Goal: Information Seeking & Learning: Learn about a topic

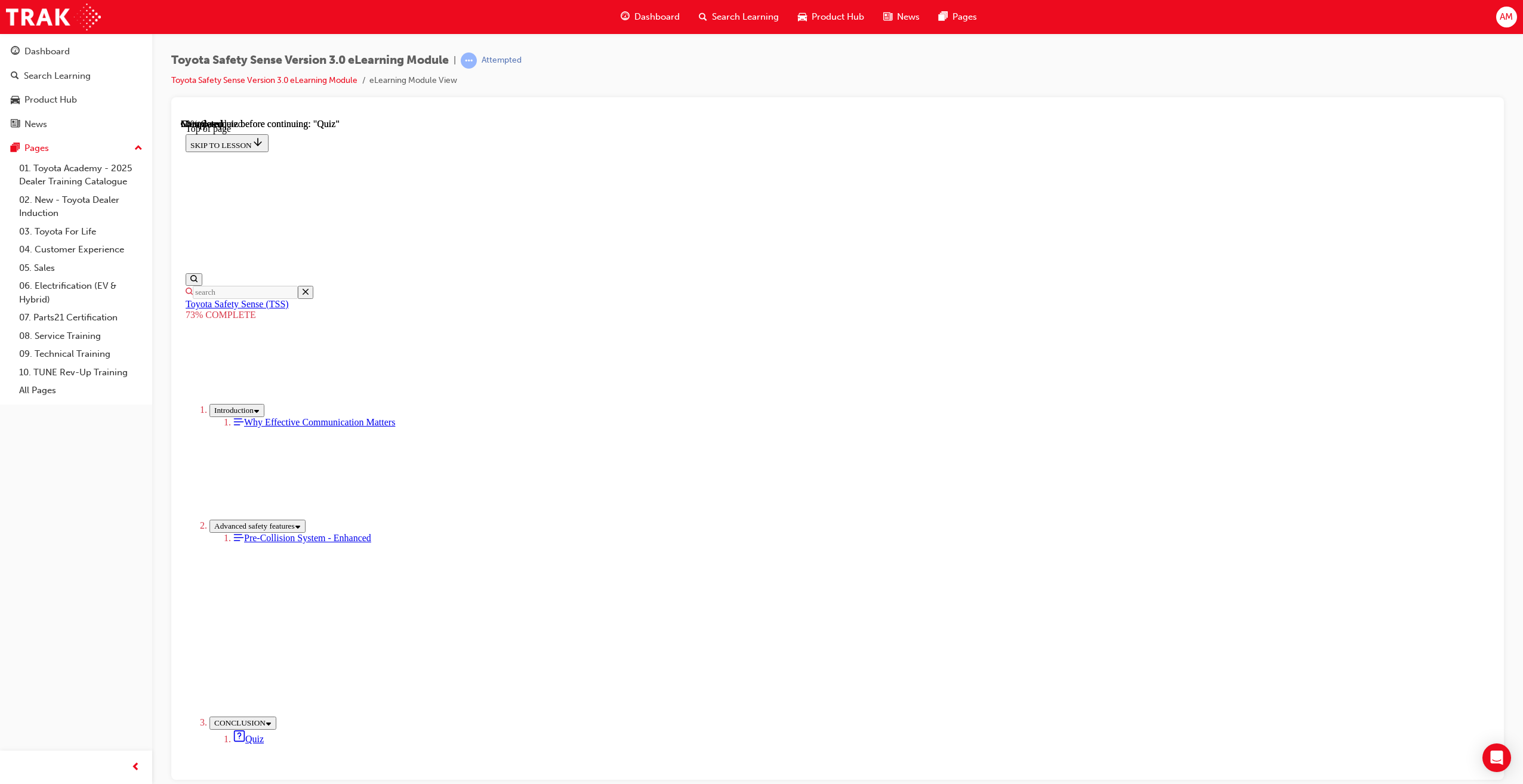
scroll to position [163, 0]
drag, startPoint x: 859, startPoint y: 566, endPoint x: 849, endPoint y: 548, distance: 20.6
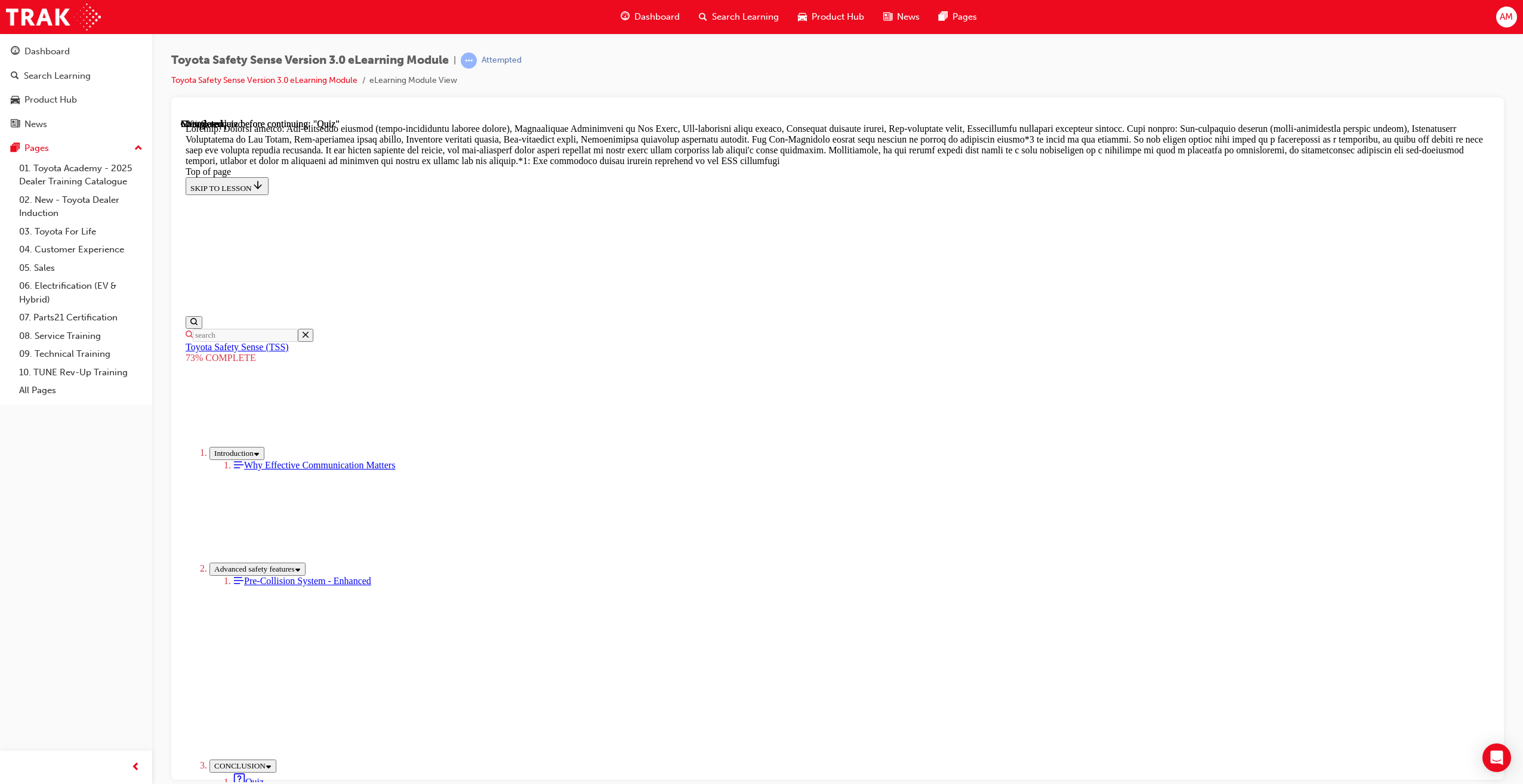
scroll to position [460, 0]
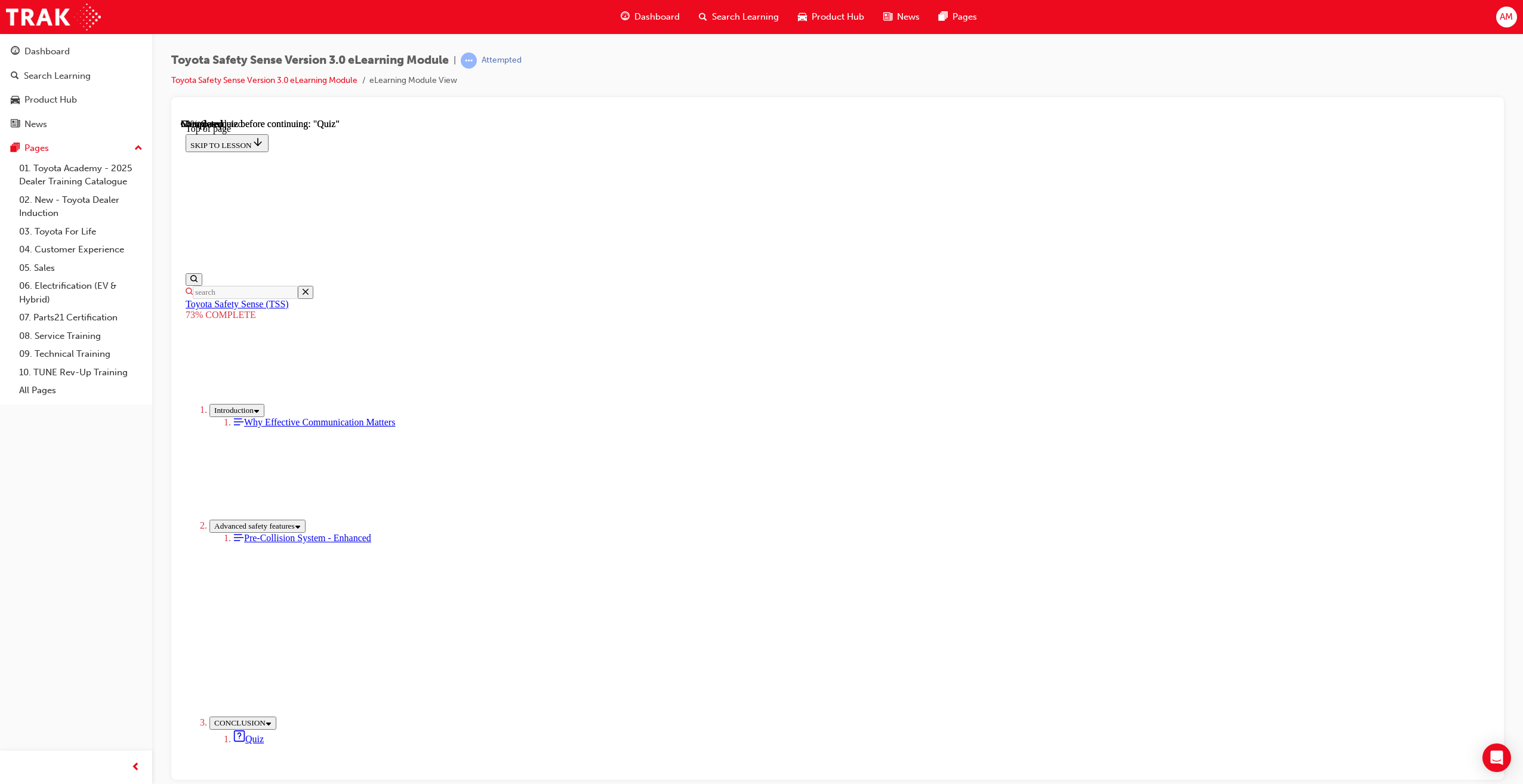
scroll to position [43, 0]
drag, startPoint x: 805, startPoint y: 564, endPoint x: 802, endPoint y: 530, distance: 34.1
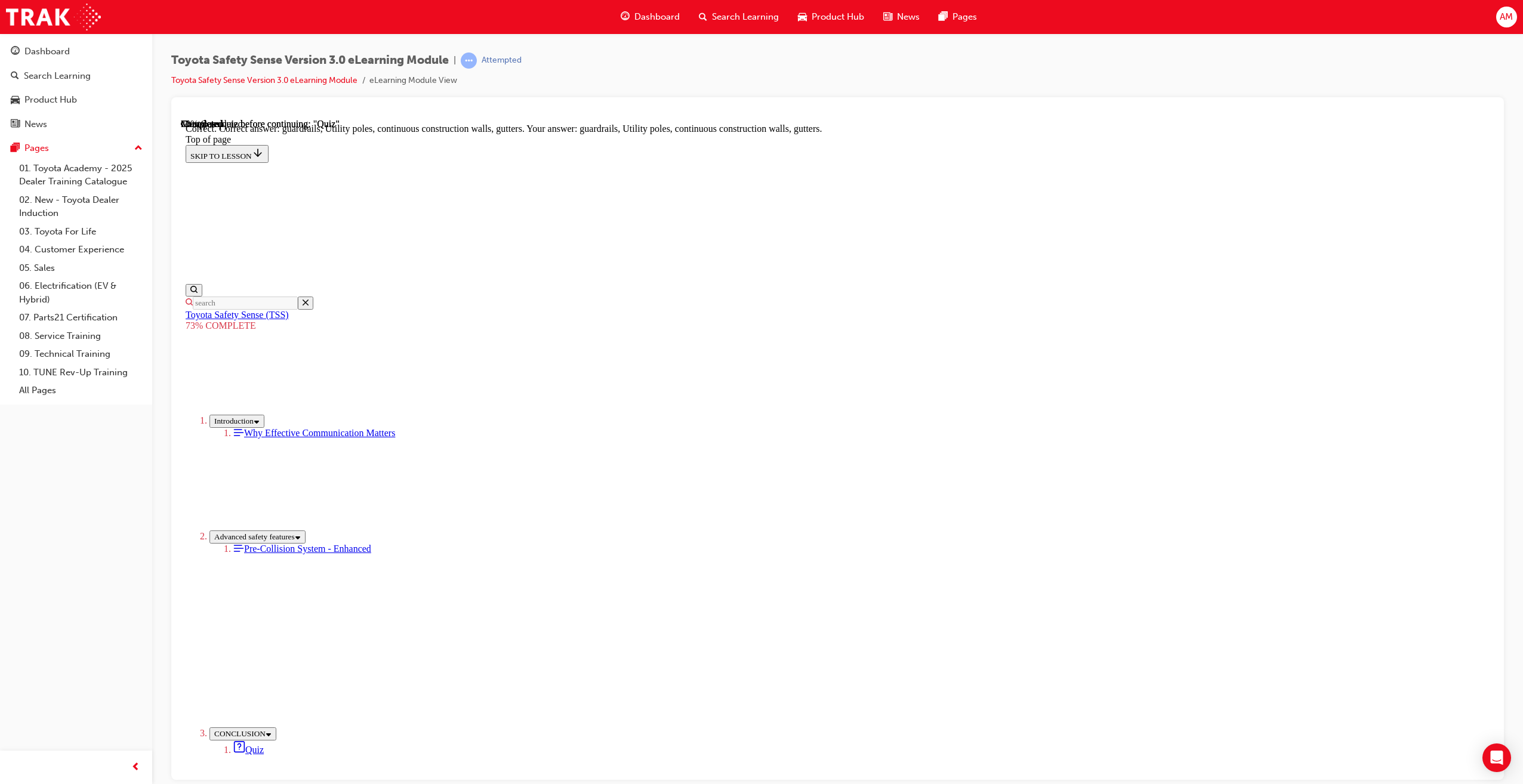
scroll to position [94, 0]
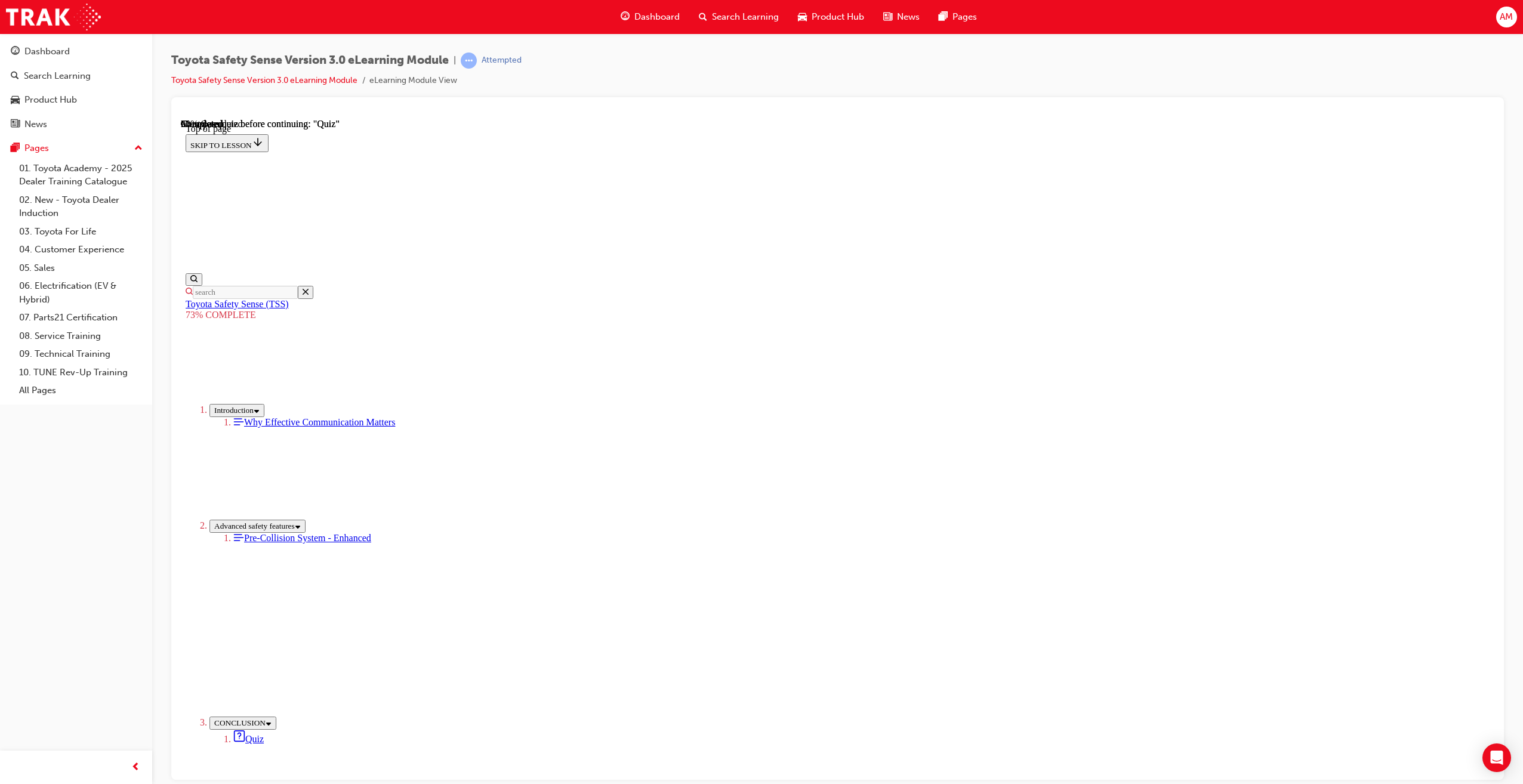
drag, startPoint x: 785, startPoint y: 466, endPoint x: 865, endPoint y: 571, distance: 132.0
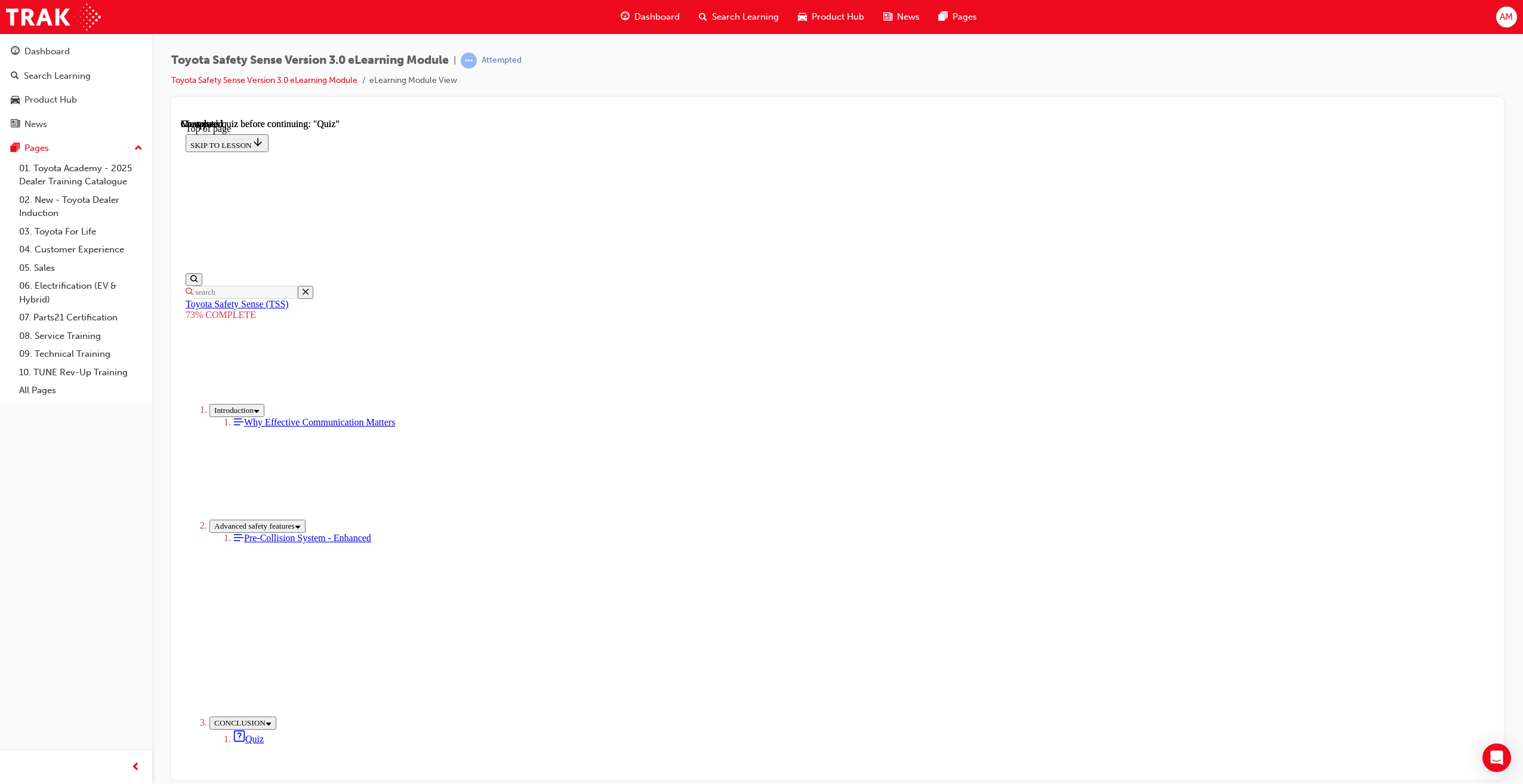
drag, startPoint x: 826, startPoint y: 594, endPoint x: 808, endPoint y: 506, distance: 89.8
drag, startPoint x: 765, startPoint y: 467, endPoint x: 762, endPoint y: 433, distance: 34.1
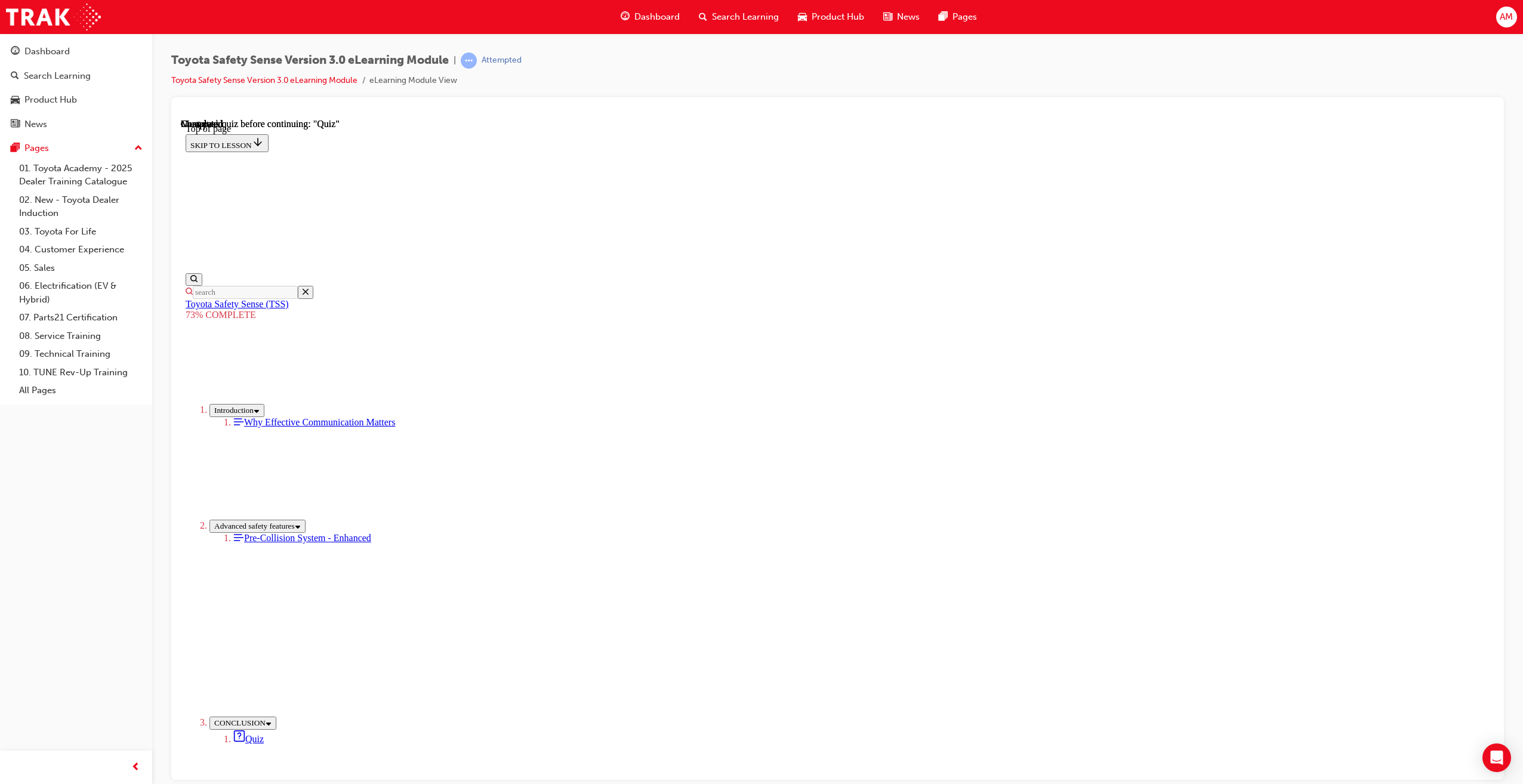
drag, startPoint x: 756, startPoint y: 610, endPoint x: 758, endPoint y: 617, distance: 7.3
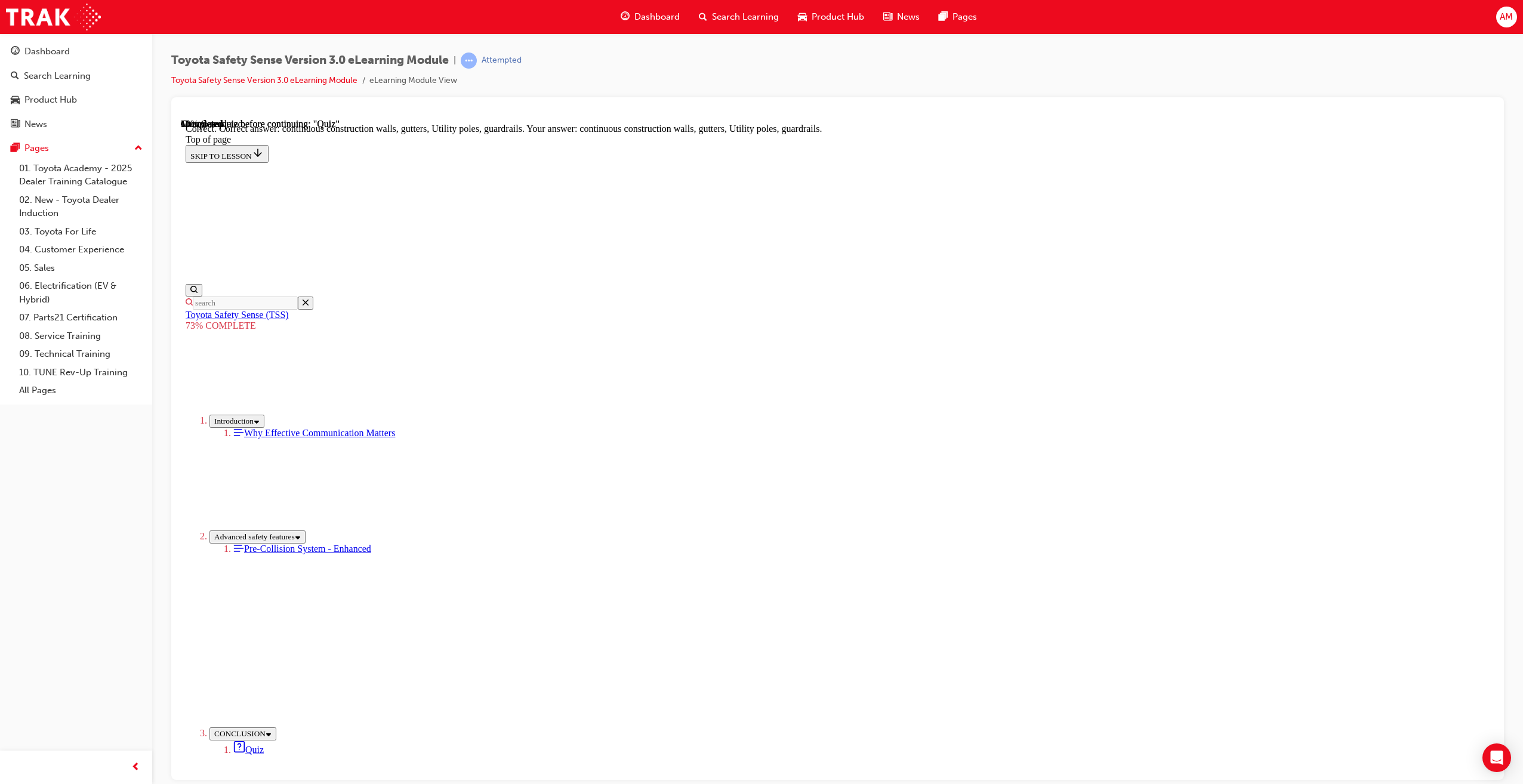
scroll to position [94, 0]
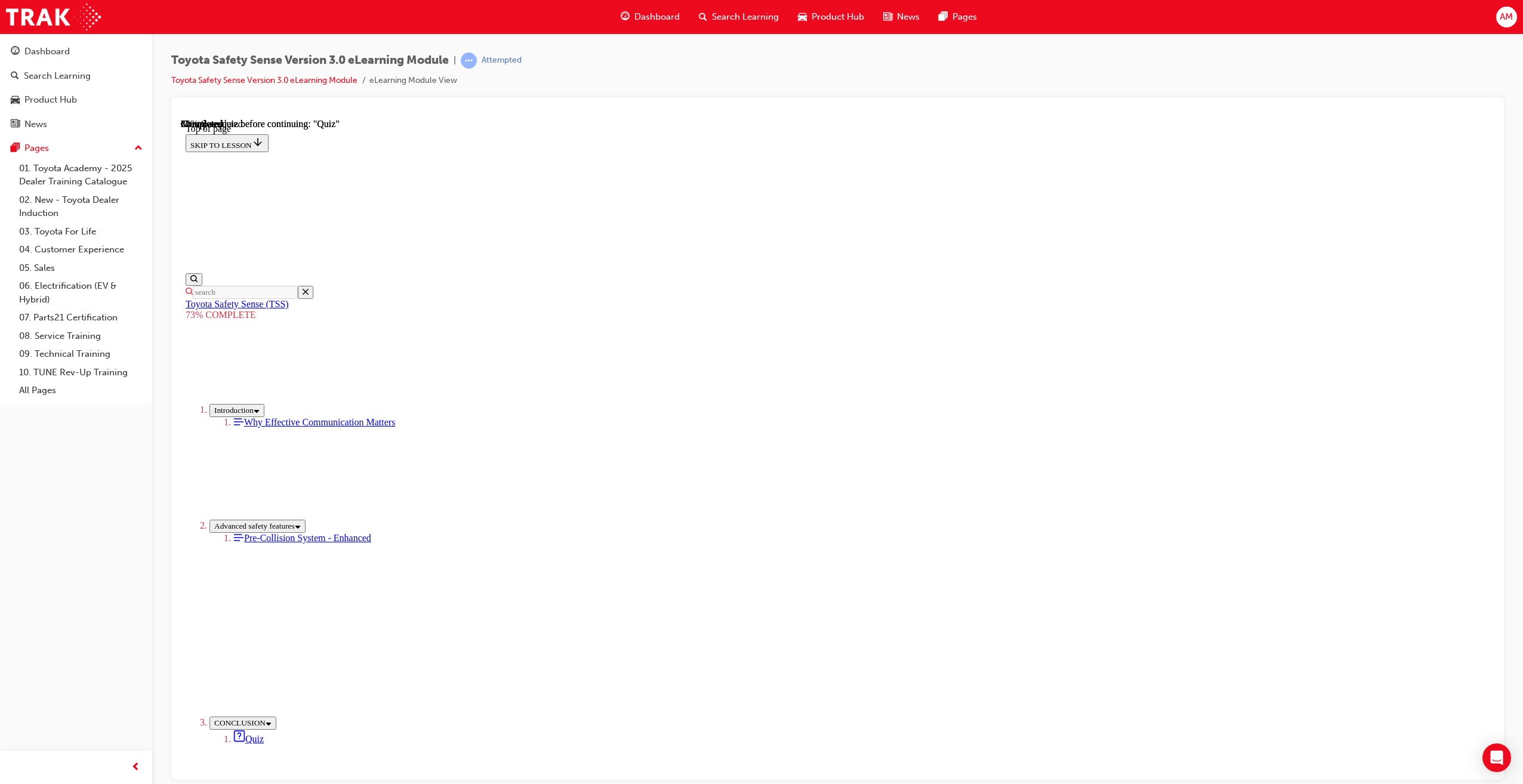
scroll to position [38, 0]
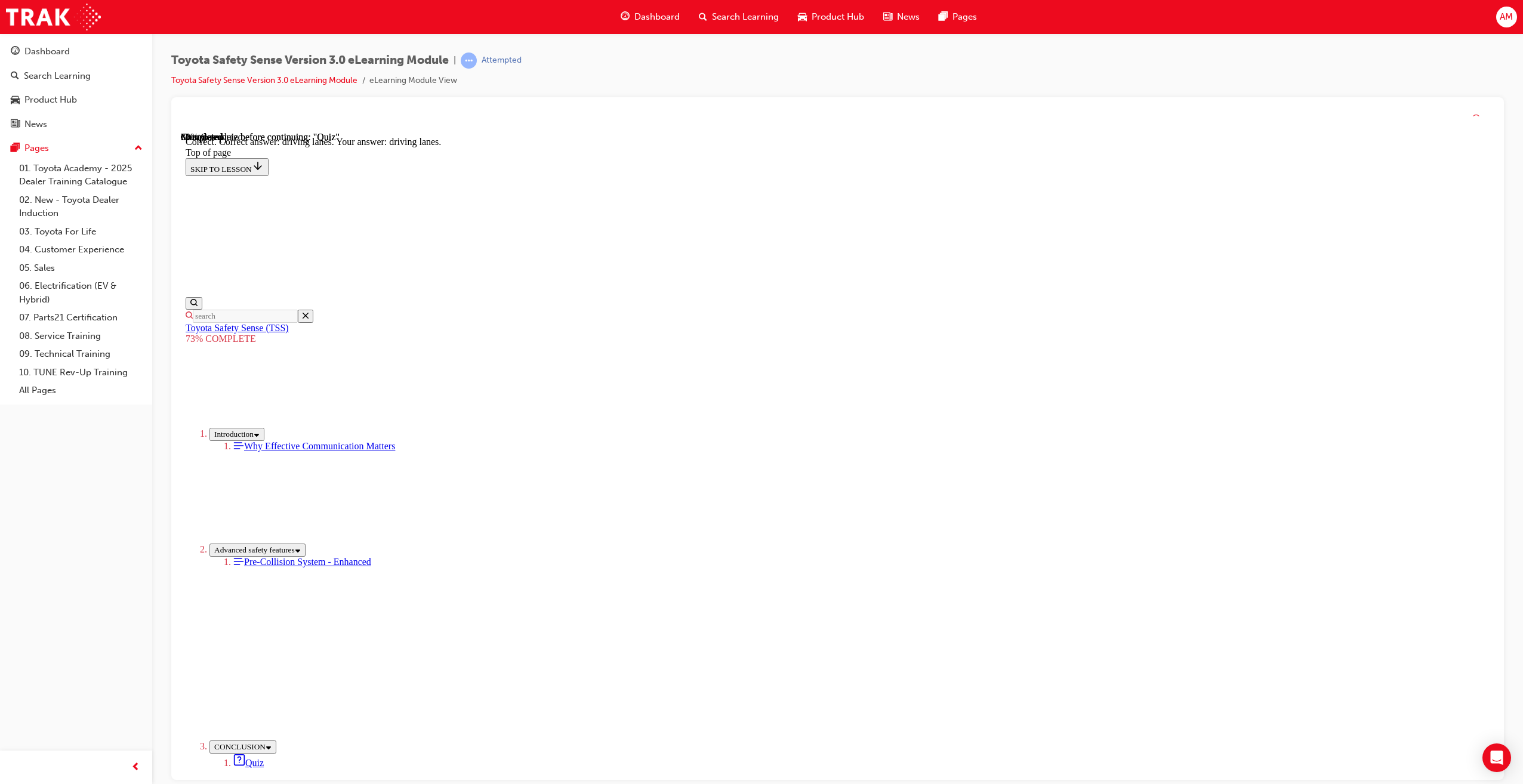
scroll to position [47, 0]
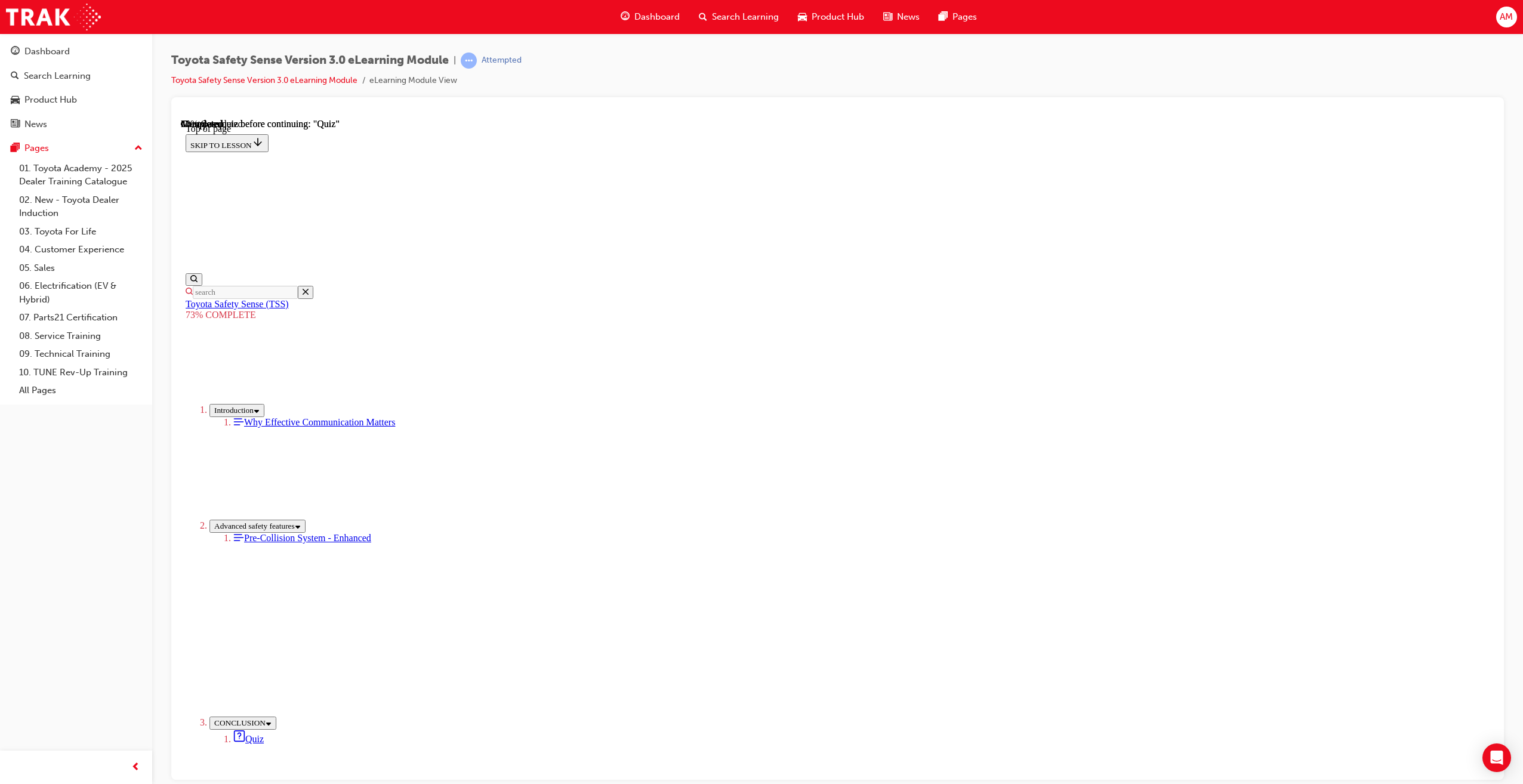
drag, startPoint x: 912, startPoint y: 518, endPoint x: 921, endPoint y: 539, distance: 22.8
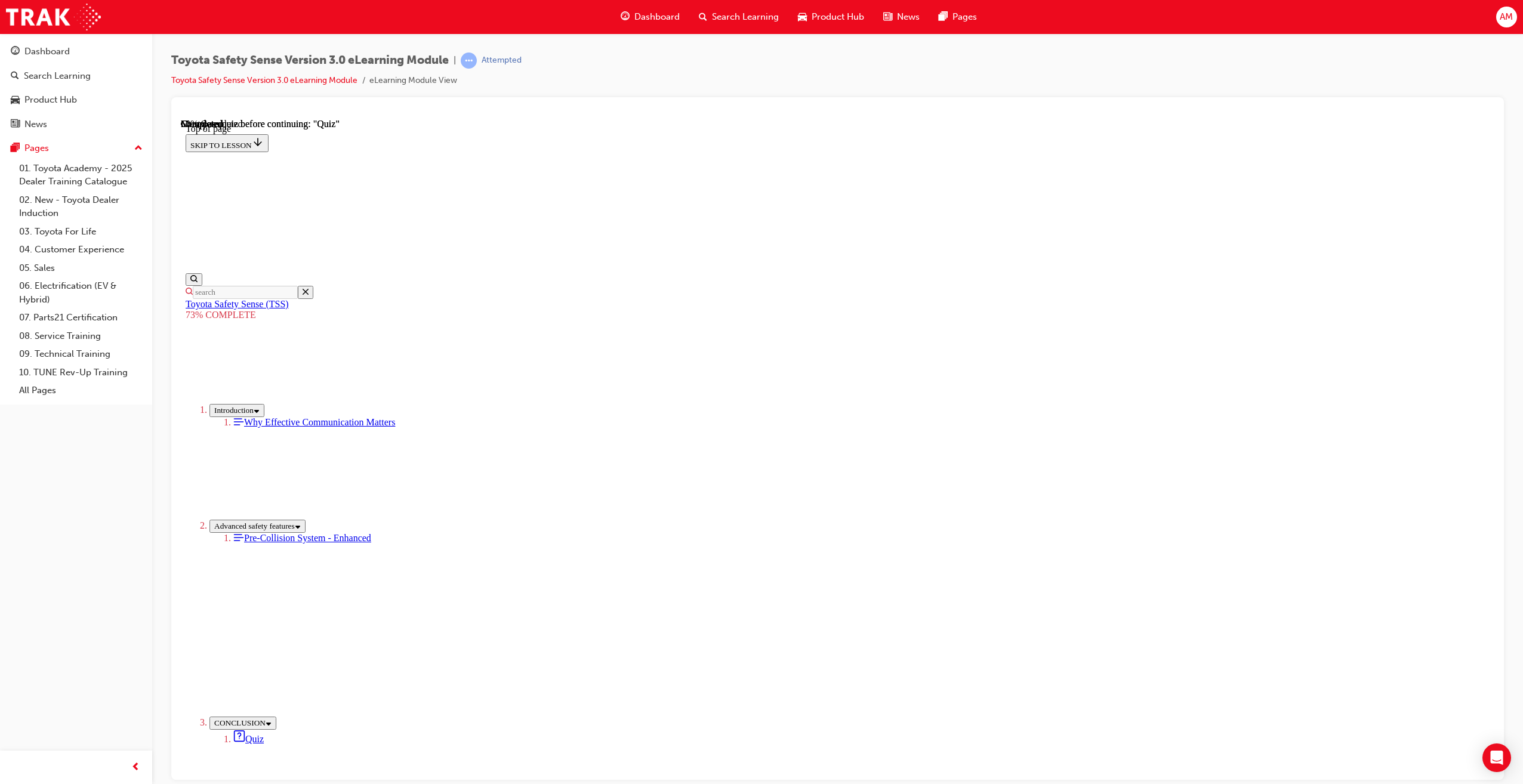
drag, startPoint x: 855, startPoint y: 507, endPoint x: 860, endPoint y: 516, distance: 10.3
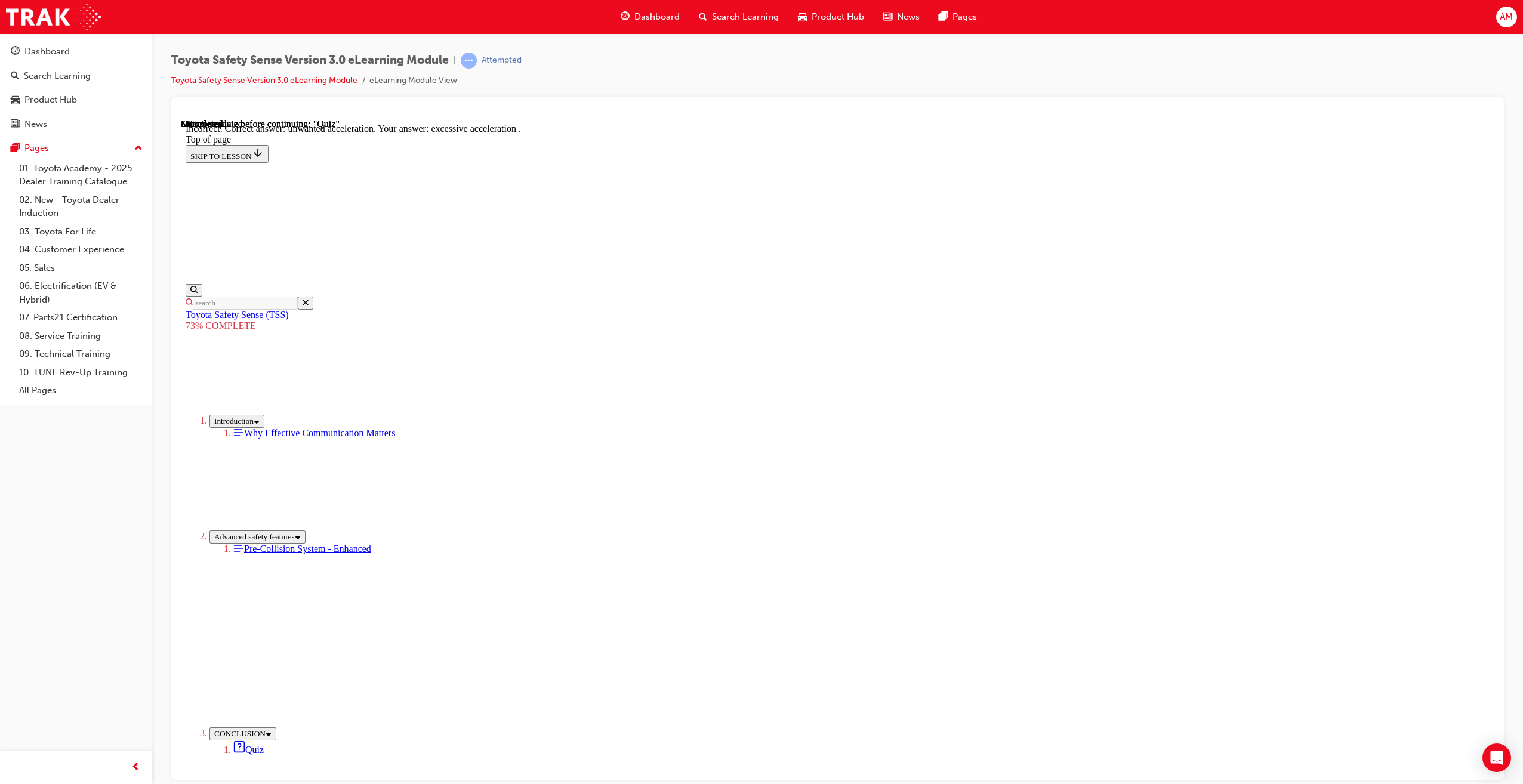
scroll to position [67, 0]
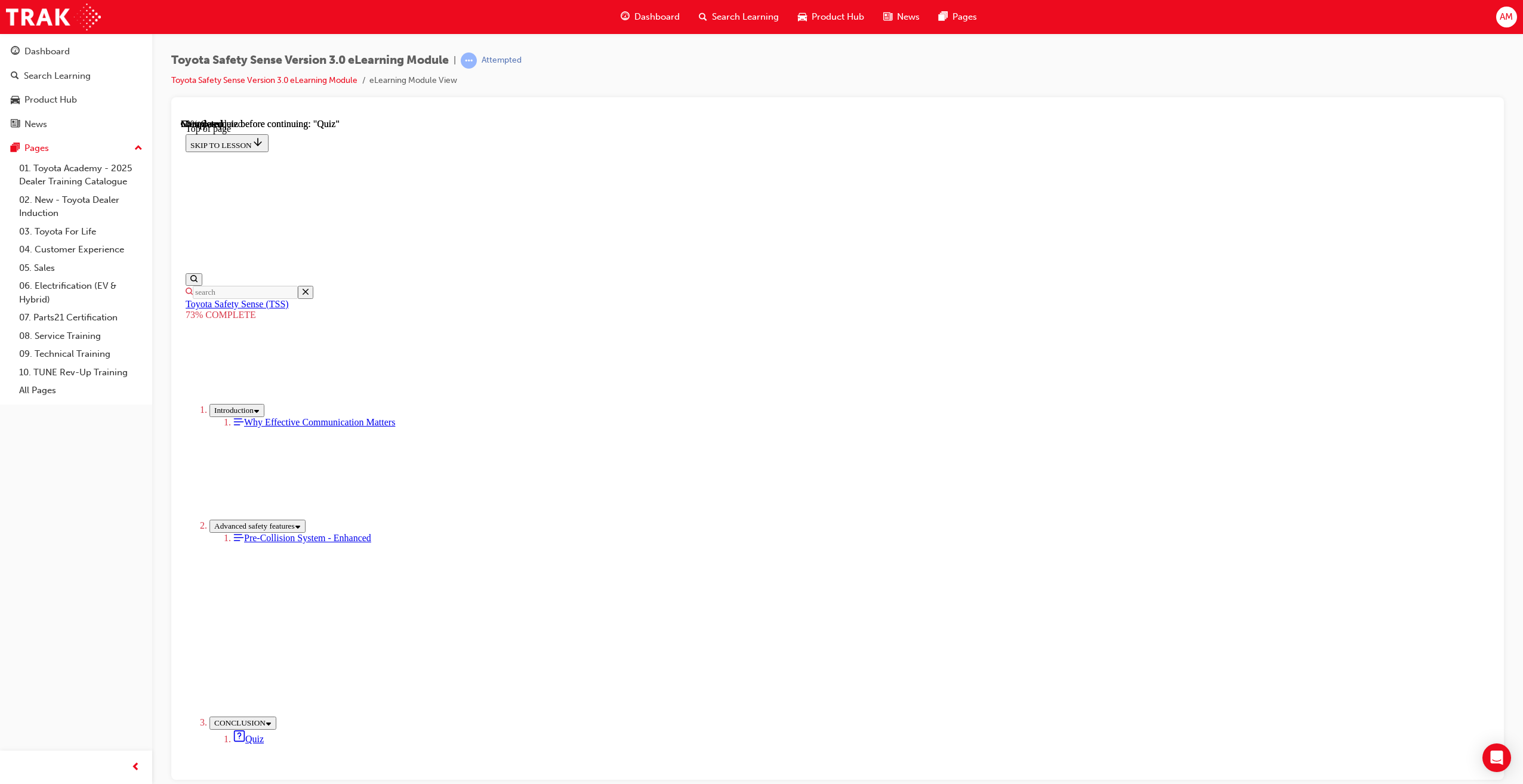
drag, startPoint x: 821, startPoint y: 556, endPoint x: 840, endPoint y: 585, distance: 34.7
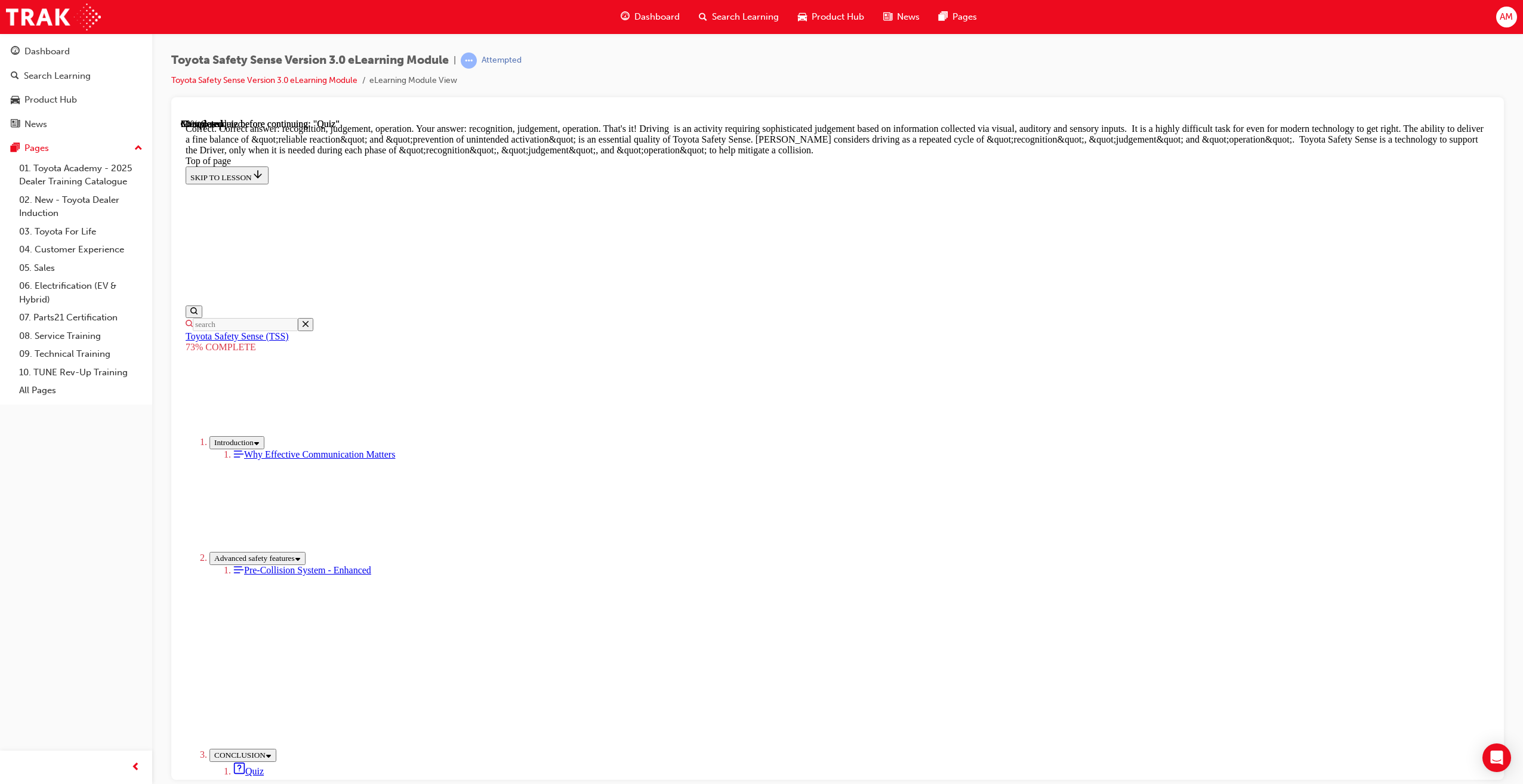
scroll to position [375, 0]
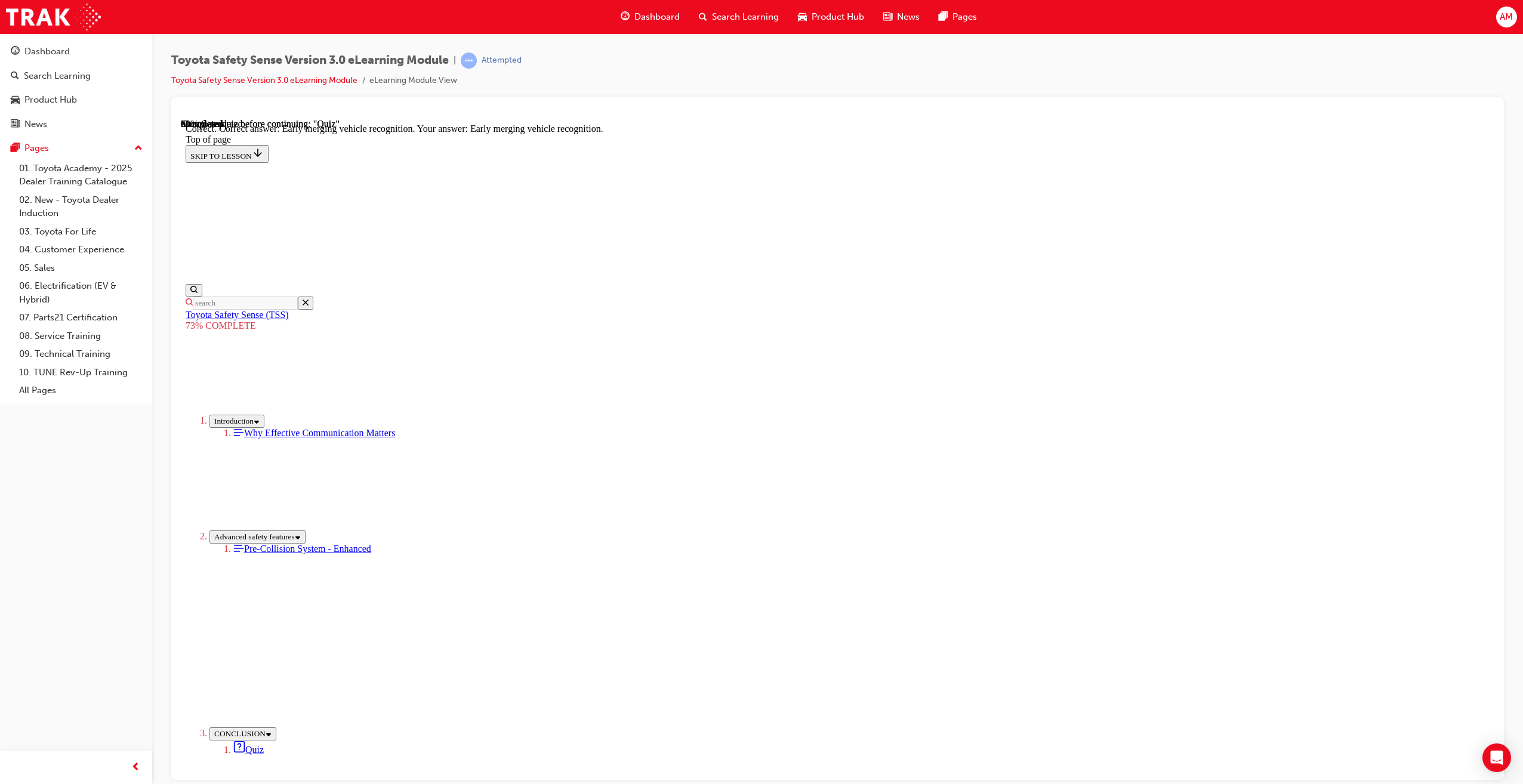
scroll to position [67, 0]
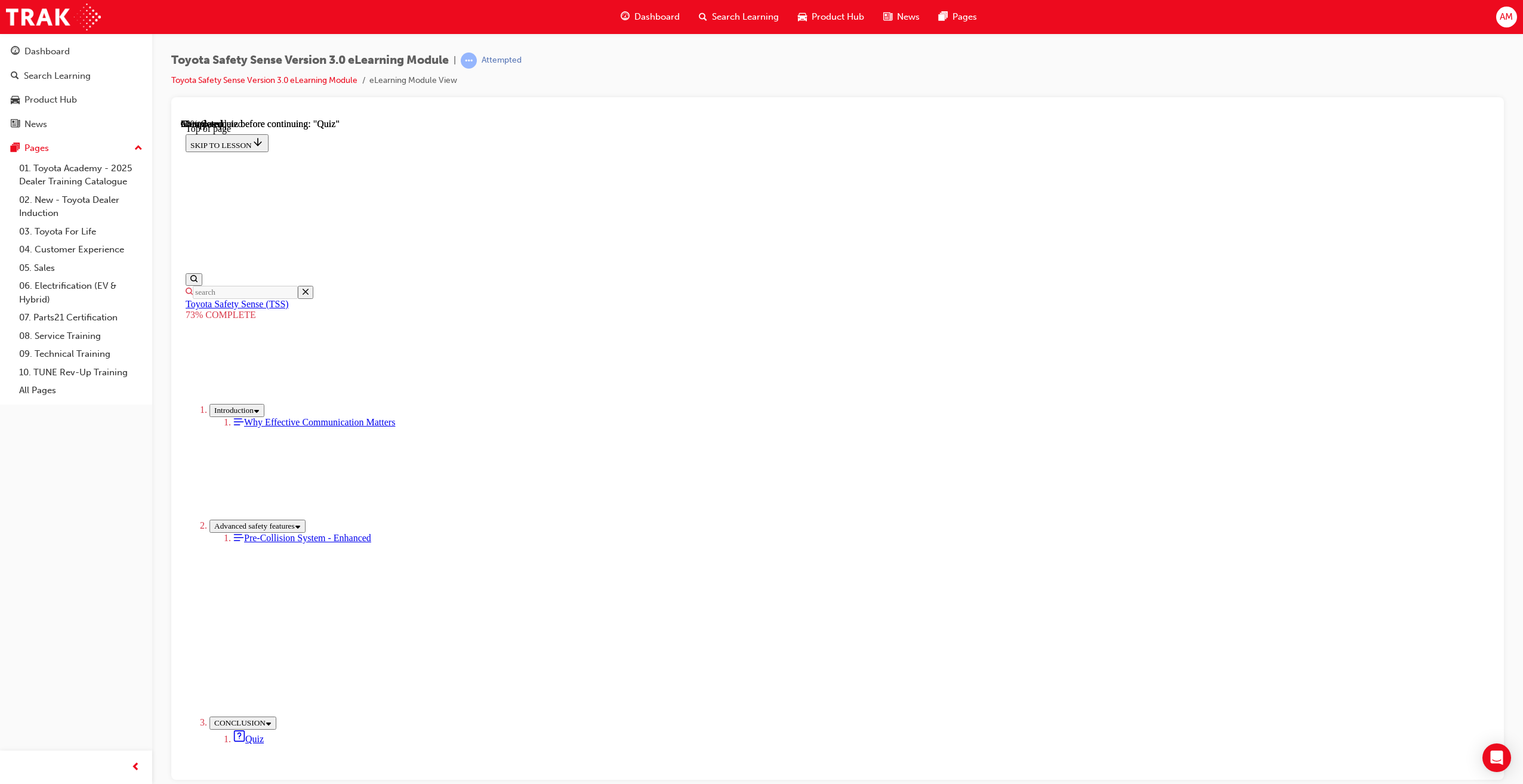
scroll to position [172, 0]
drag, startPoint x: 848, startPoint y: 599, endPoint x: 823, endPoint y: 541, distance: 63.2
drag, startPoint x: 817, startPoint y: 523, endPoint x: 825, endPoint y: 519, distance: 8.9
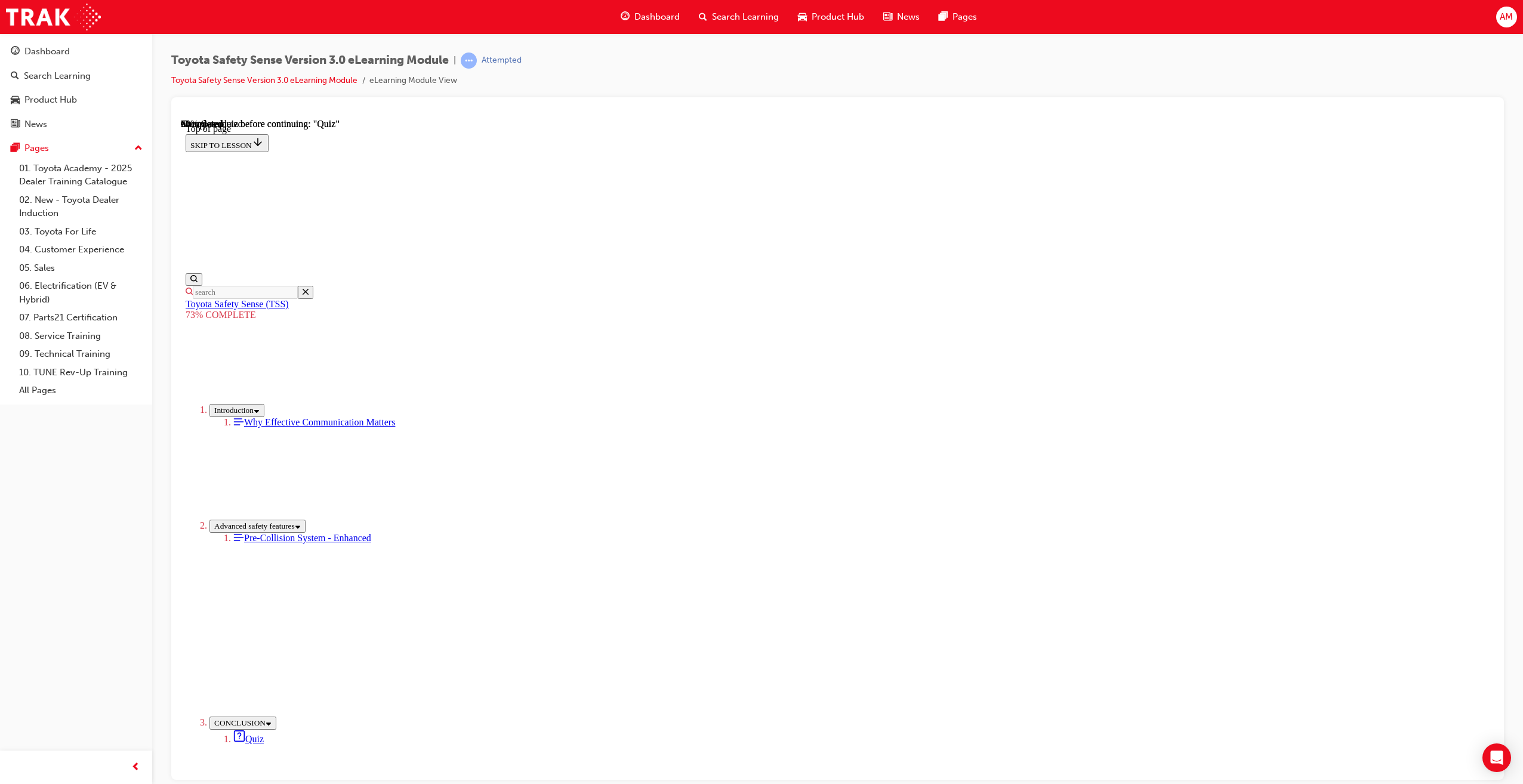
drag, startPoint x: 798, startPoint y: 408, endPoint x: 804, endPoint y: 314, distance: 94.2
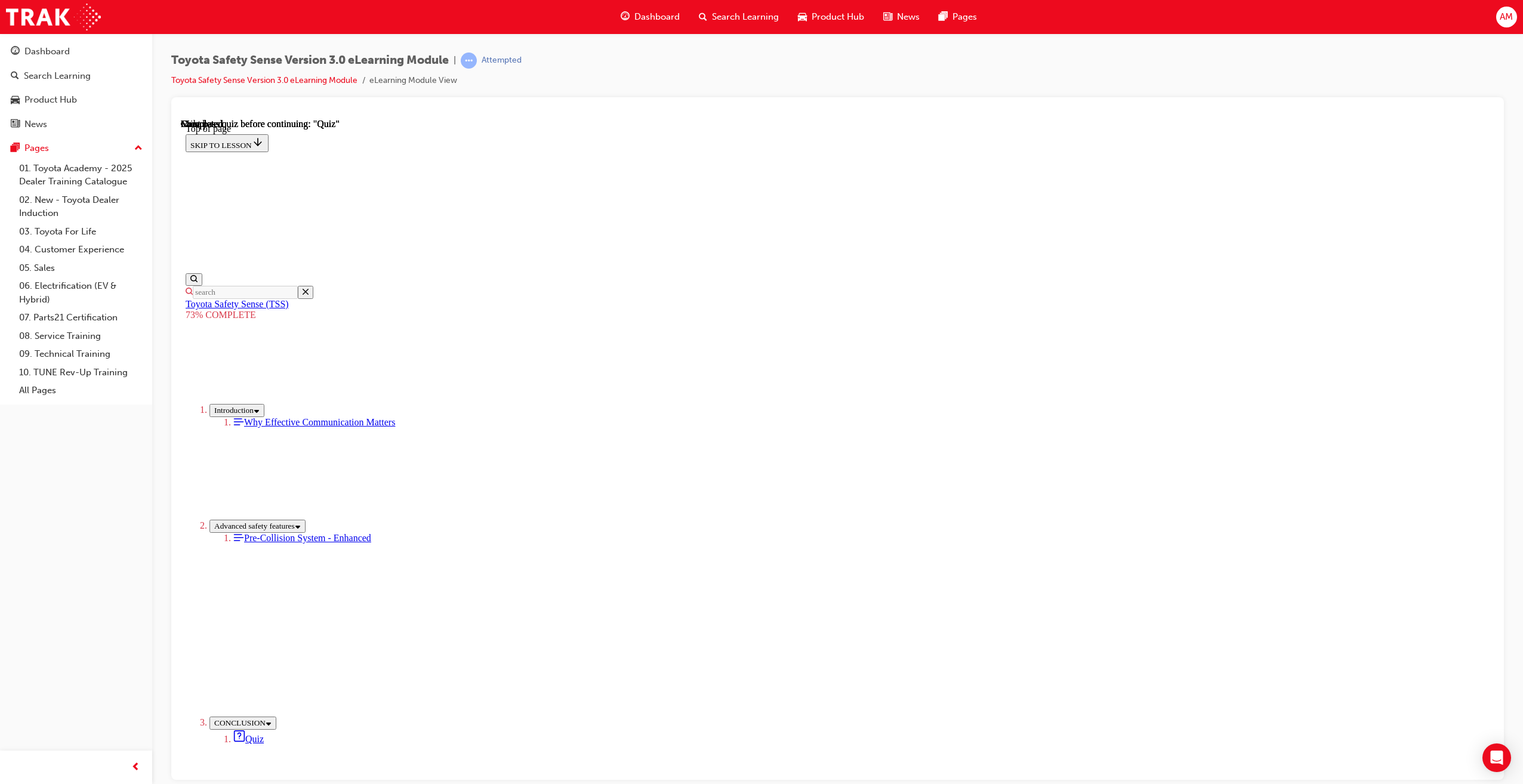
drag, startPoint x: 760, startPoint y: 455, endPoint x: 758, endPoint y: 448, distance: 7.3
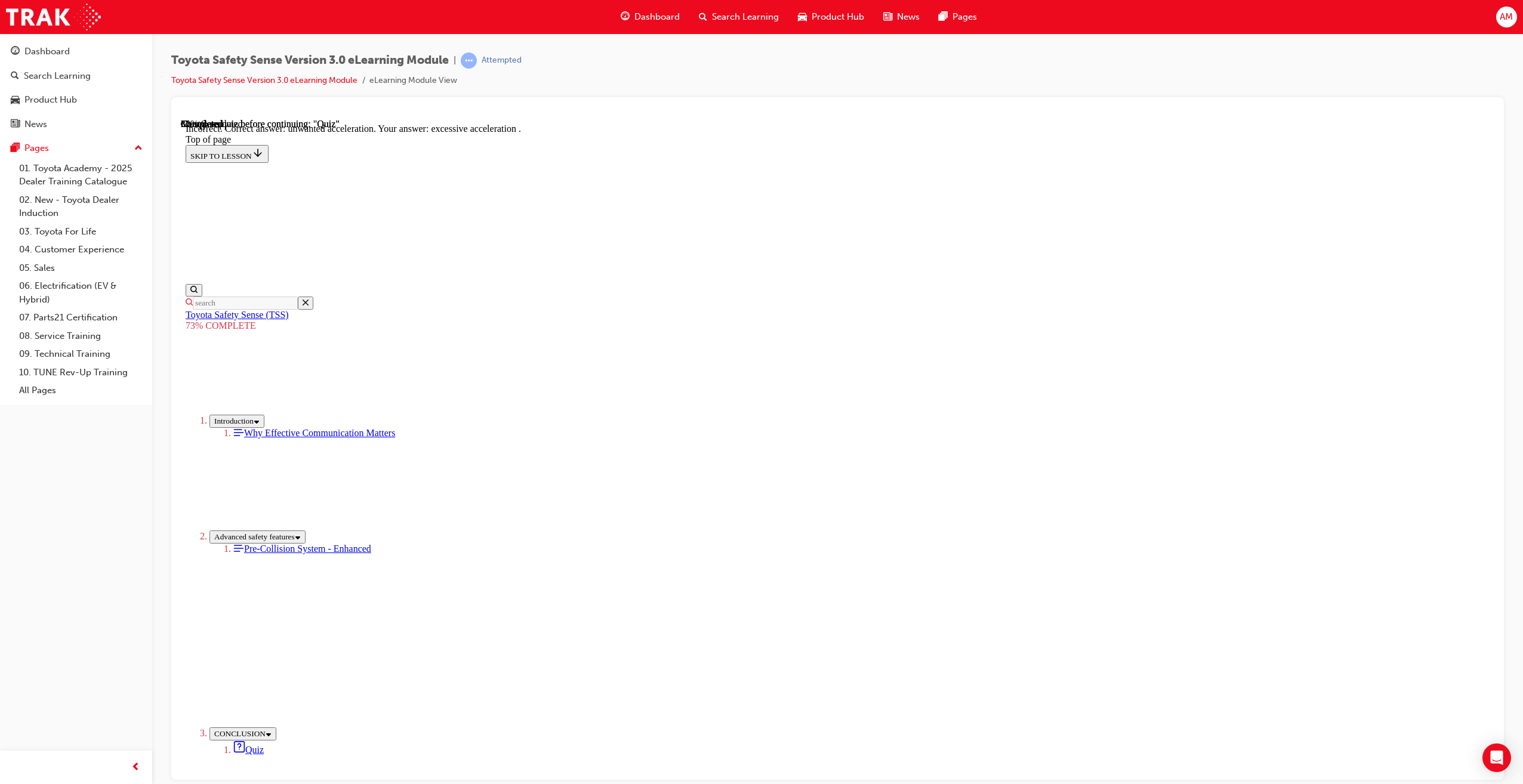
scroll to position [67, 0]
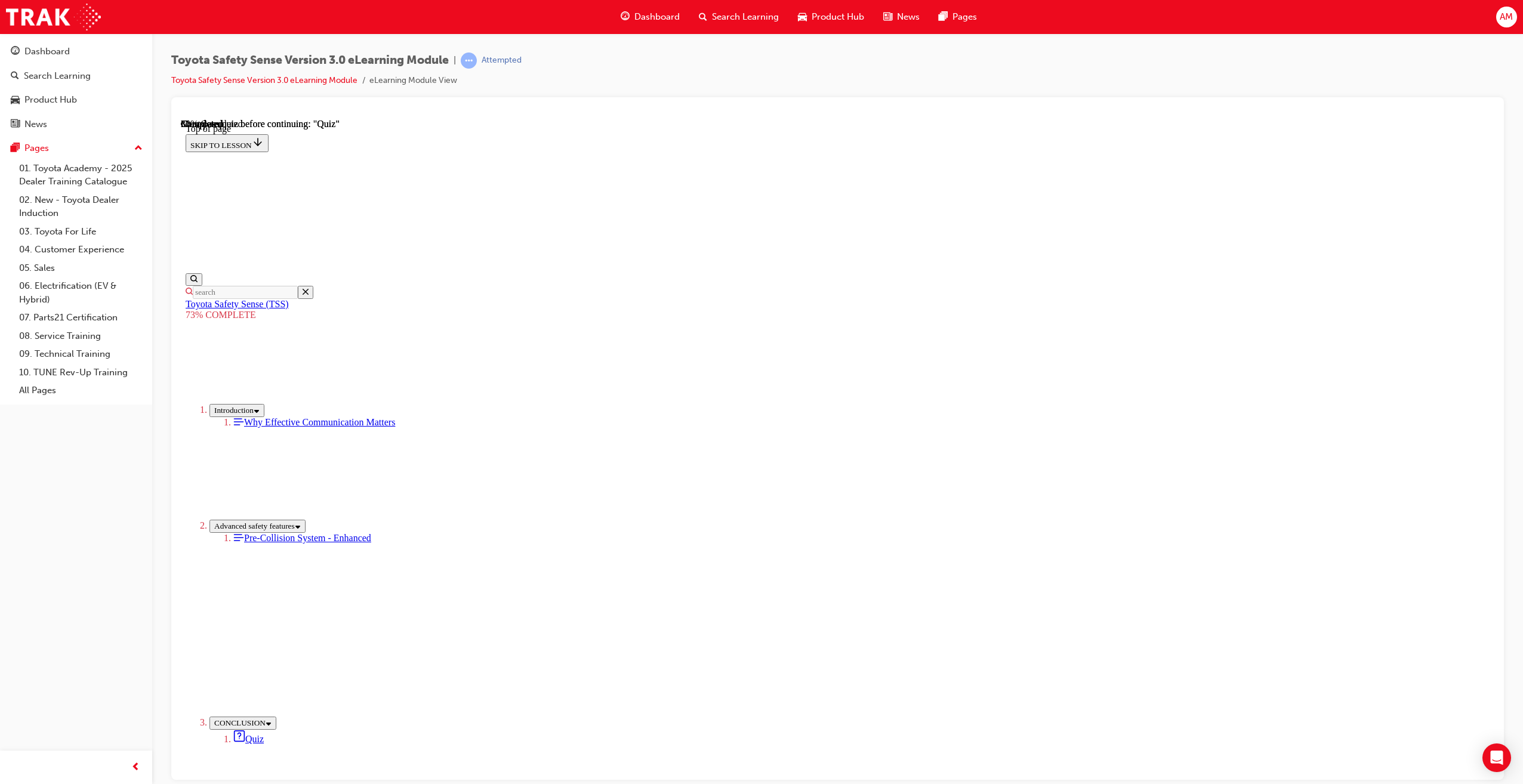
drag, startPoint x: 811, startPoint y: 458, endPoint x: 812, endPoint y: 473, distance: 15.0
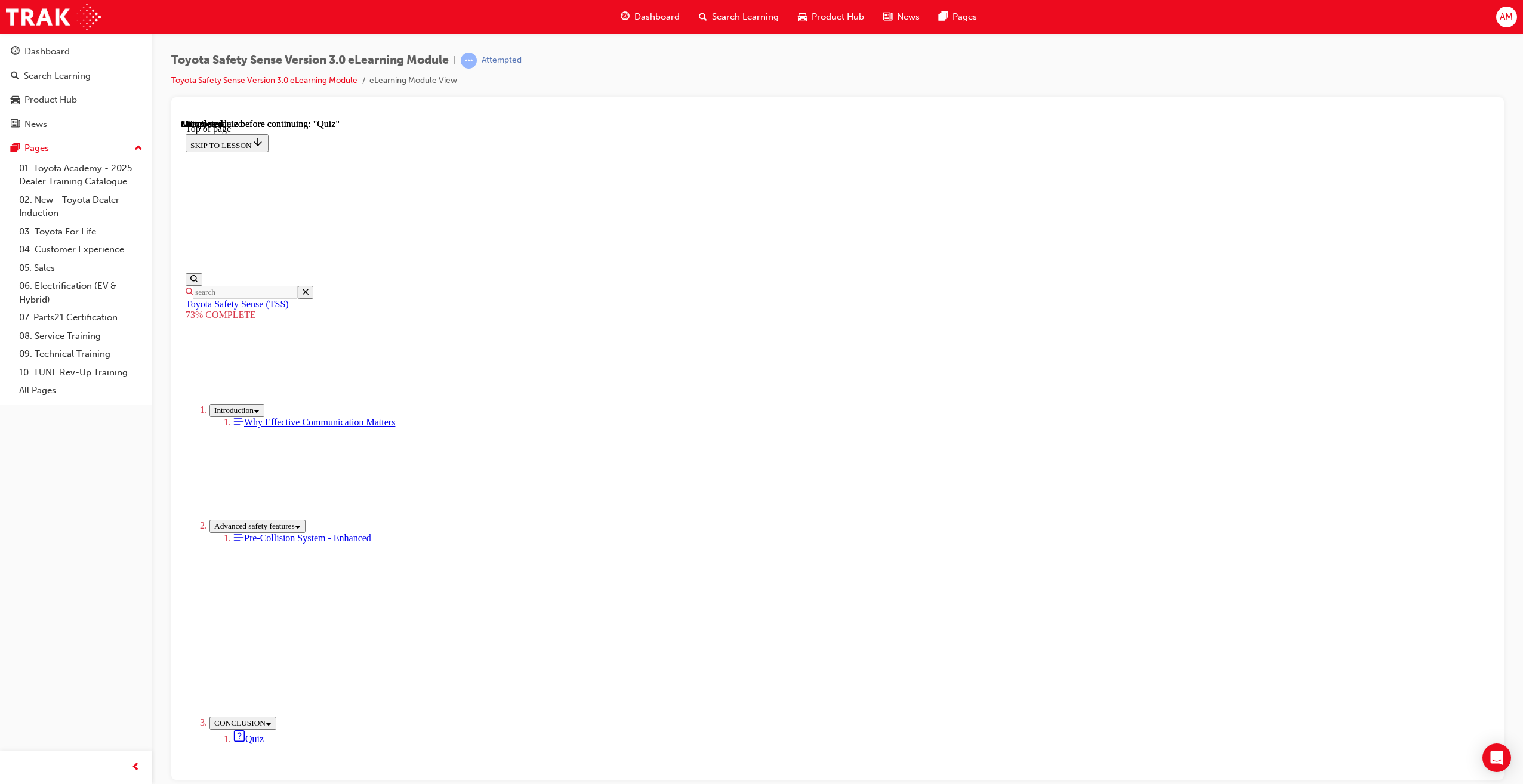
drag, startPoint x: 814, startPoint y: 419, endPoint x: 821, endPoint y: 426, distance: 9.9
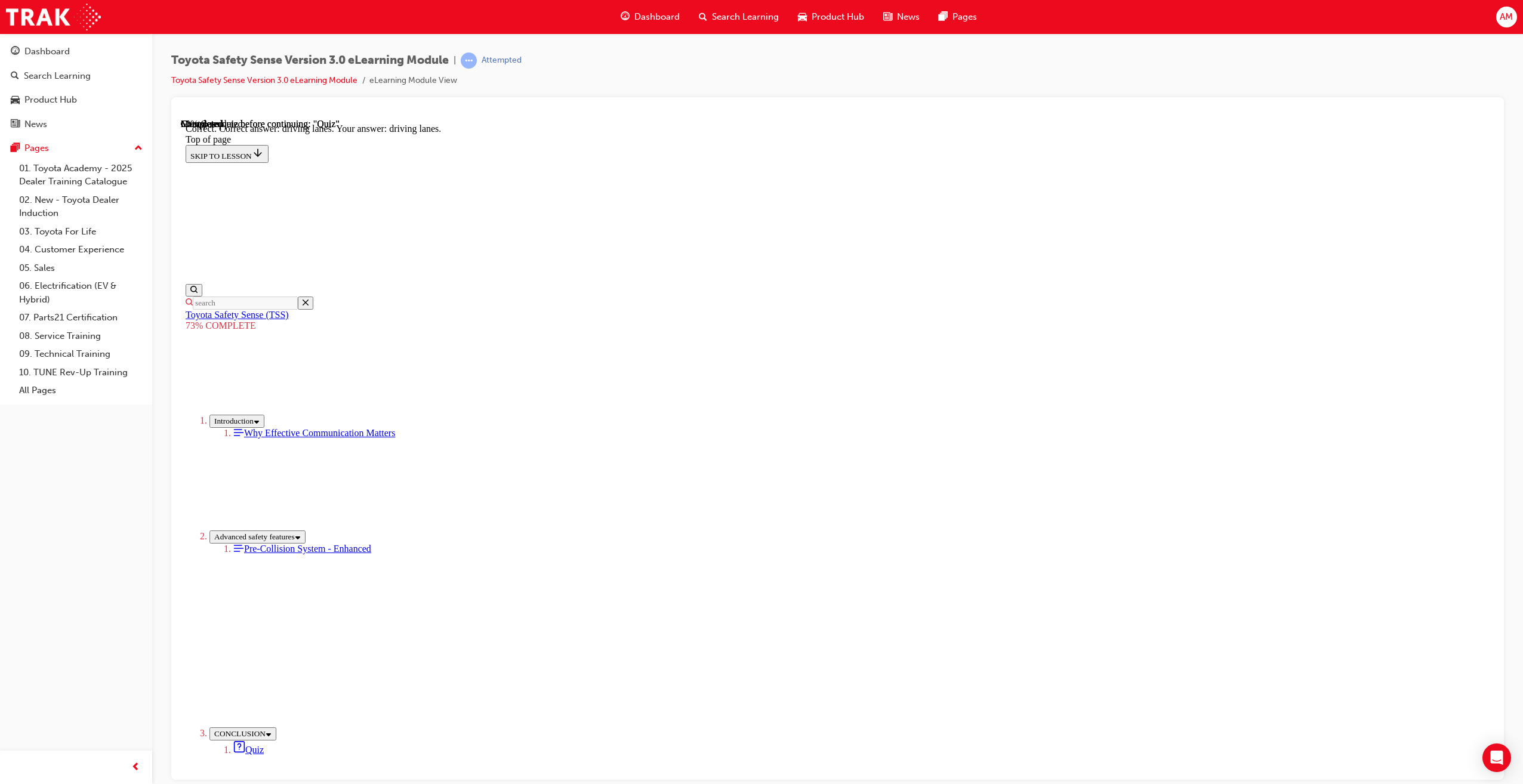
scroll to position [47, 0]
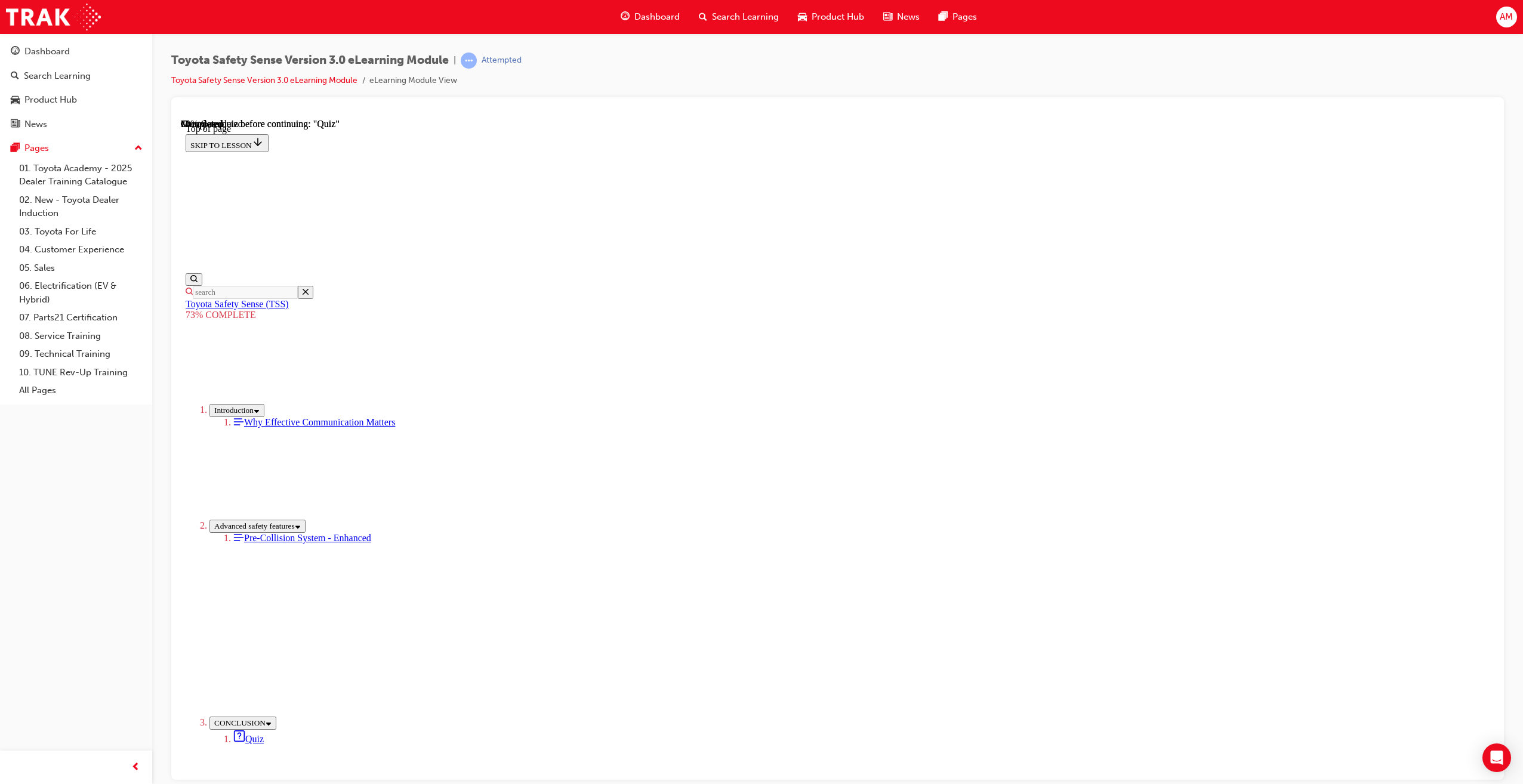
scroll to position [43, 0]
drag, startPoint x: 834, startPoint y: 439, endPoint x: 846, endPoint y: 554, distance: 115.6
drag, startPoint x: 814, startPoint y: 557, endPoint x: 823, endPoint y: 611, distance: 54.7
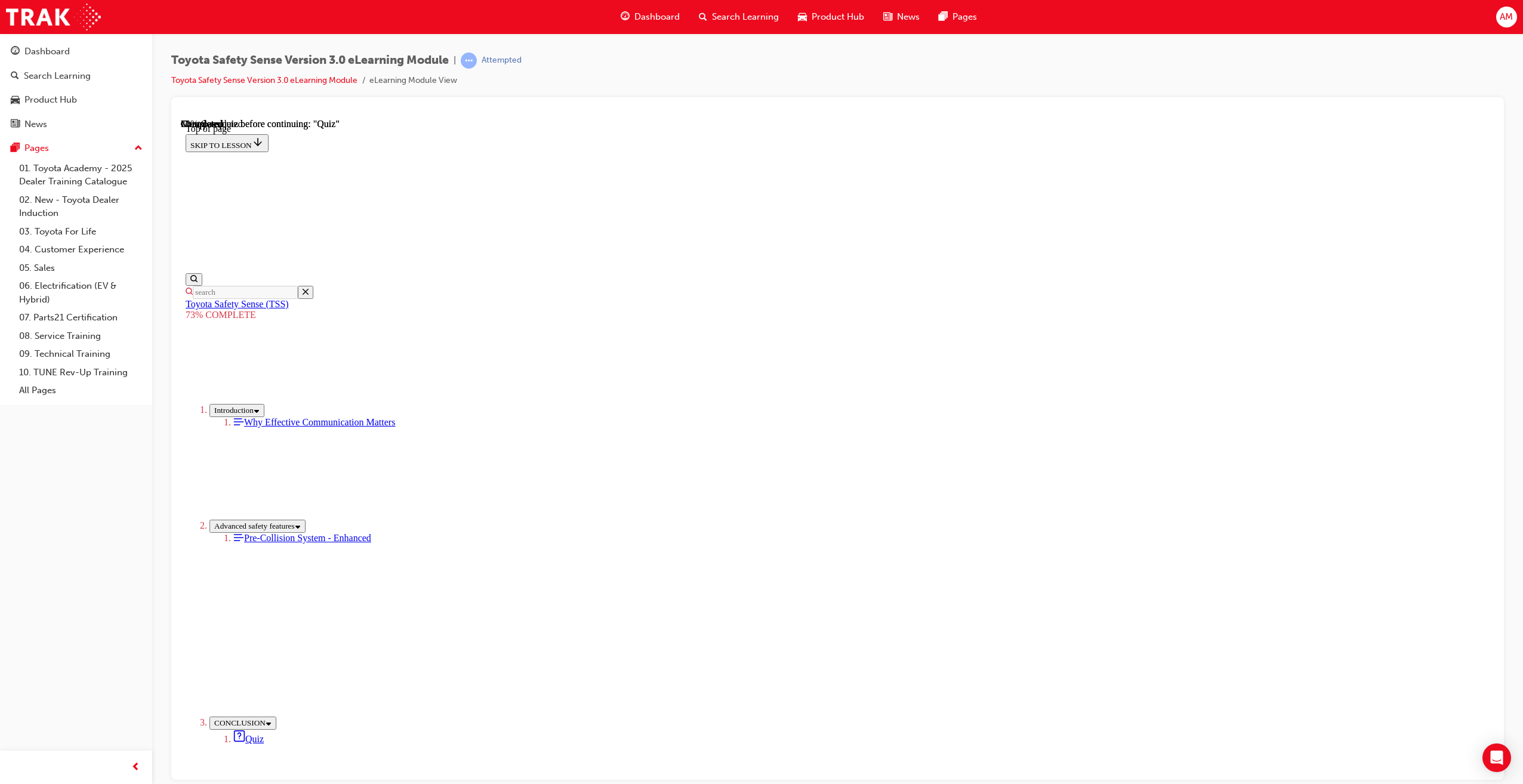
drag, startPoint x: 823, startPoint y: 611, endPoint x: 917, endPoint y: 690, distance: 122.8
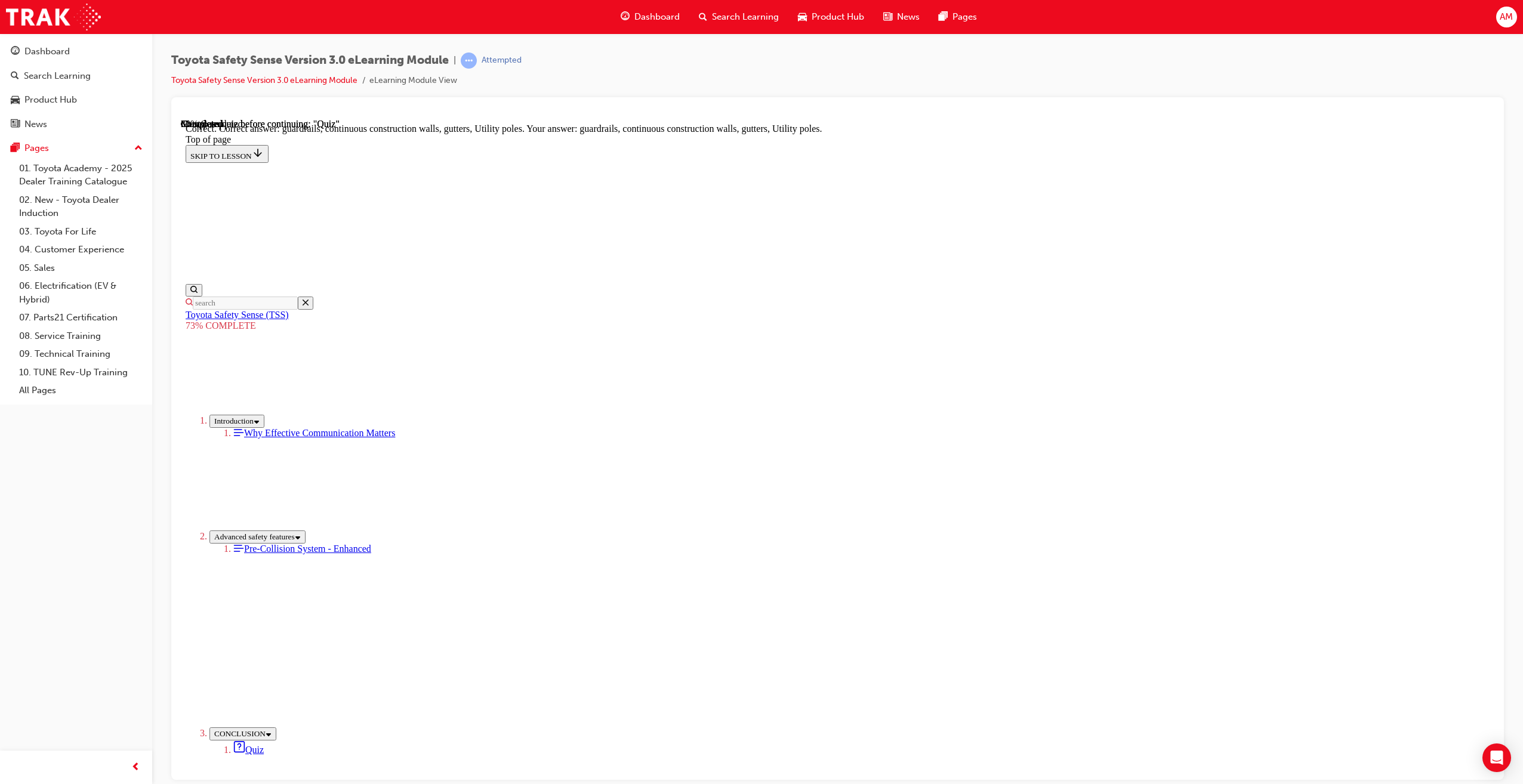
scroll to position [94, 0]
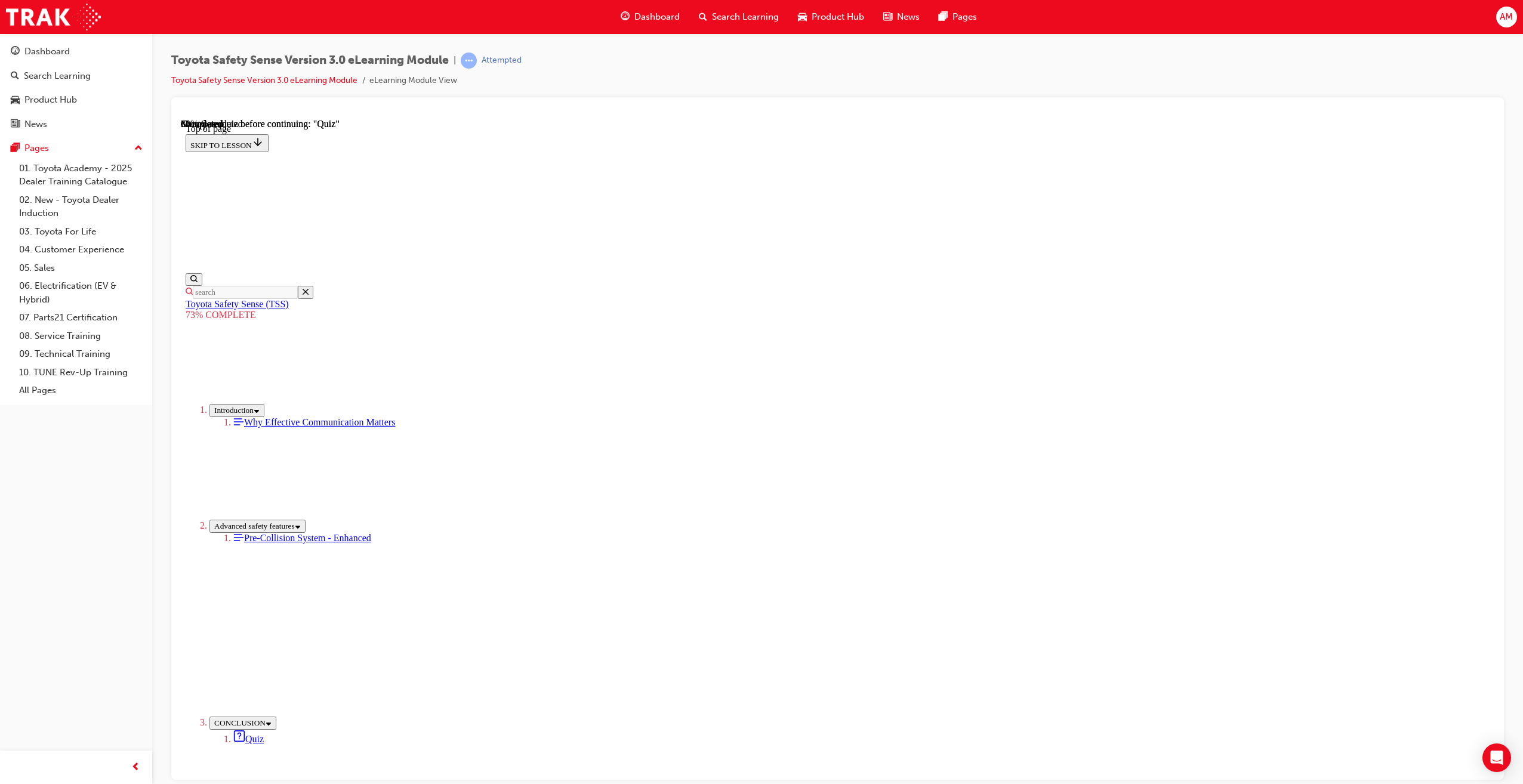
scroll to position [38, 0]
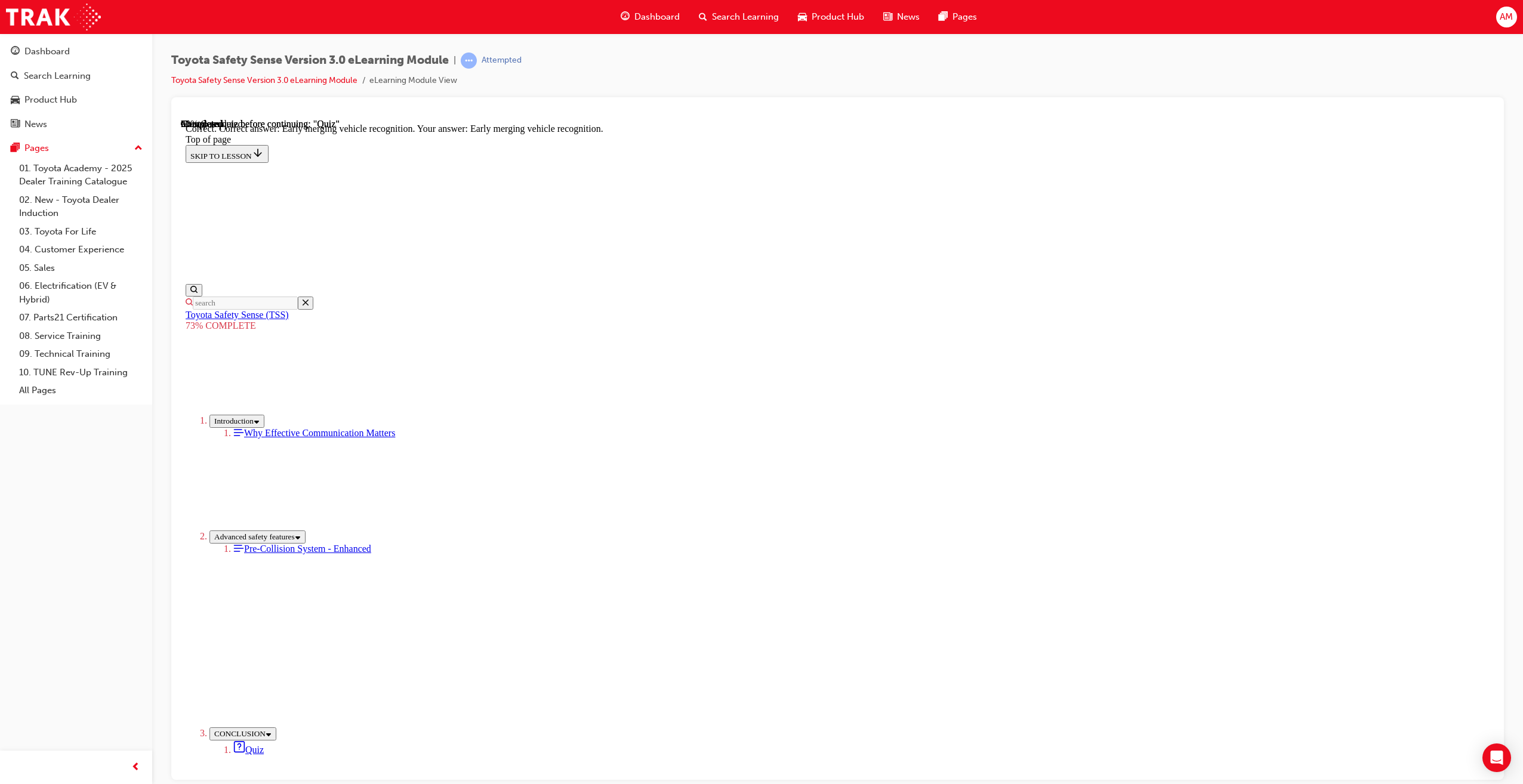
scroll to position [67, 0]
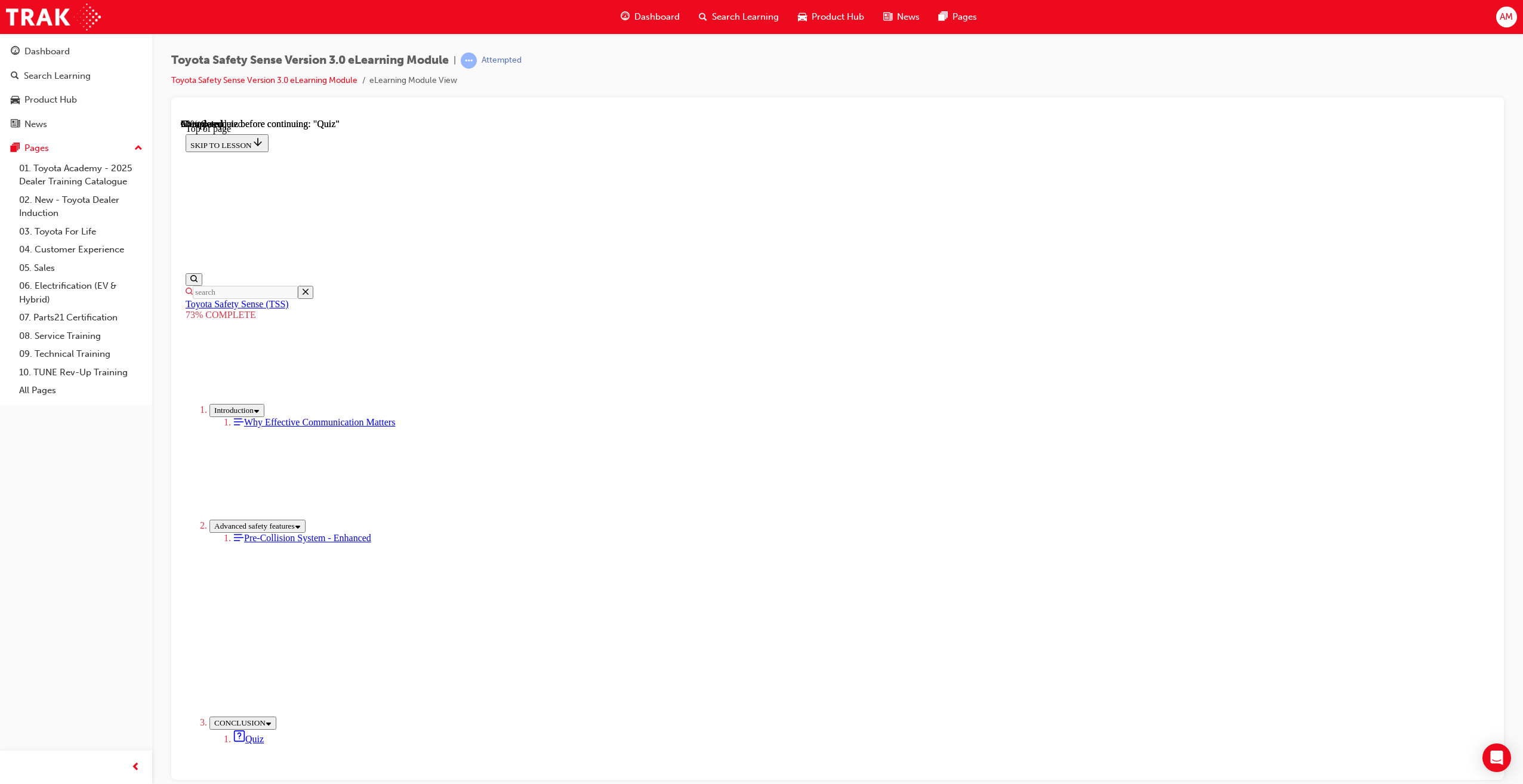
drag, startPoint x: 834, startPoint y: 446, endPoint x: 851, endPoint y: 507, distance: 63.3
drag, startPoint x: 850, startPoint y: 538, endPoint x: 851, endPoint y: 565, distance: 27.0
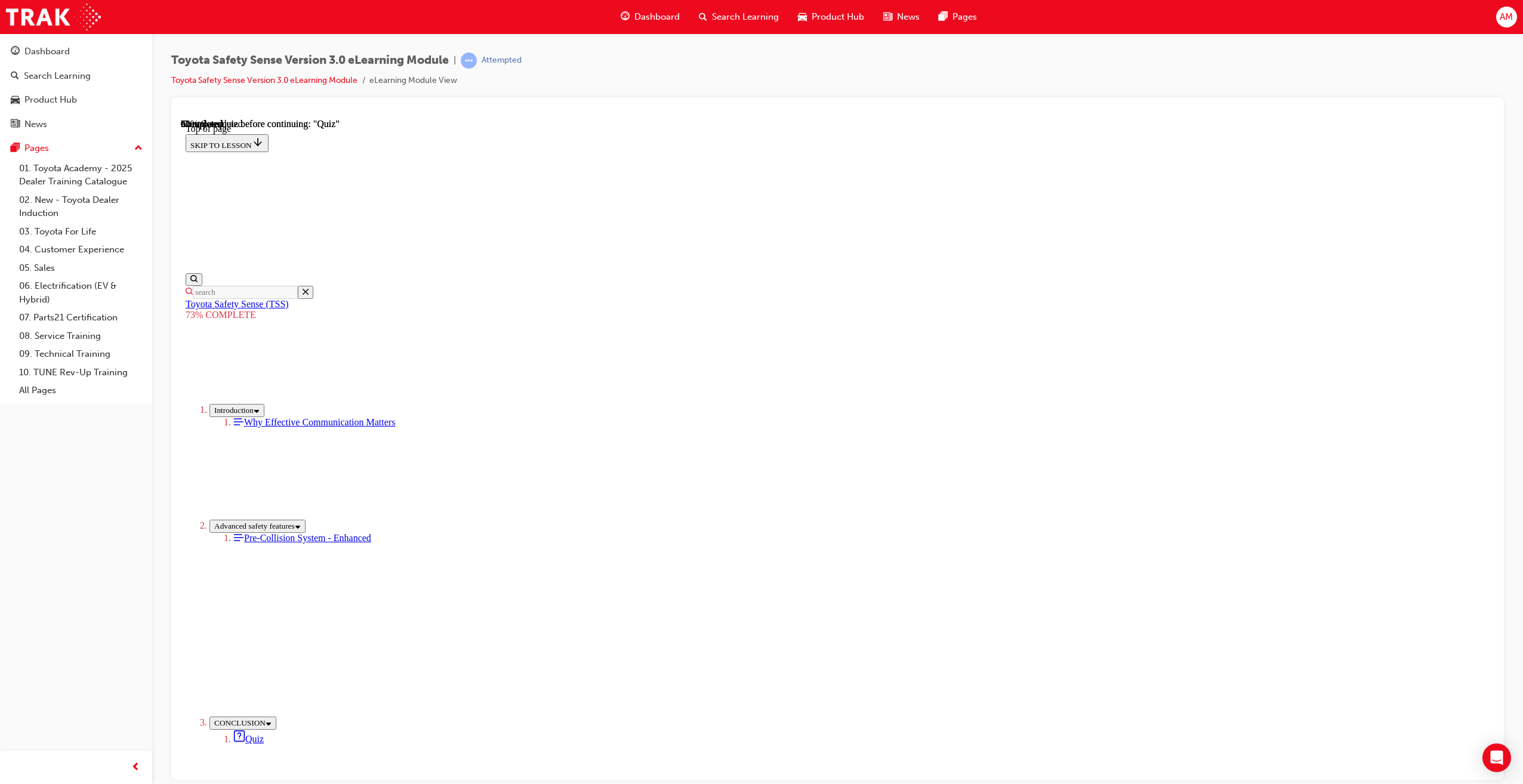
drag, startPoint x: 864, startPoint y: 685, endPoint x: 858, endPoint y: 698, distance: 14.3
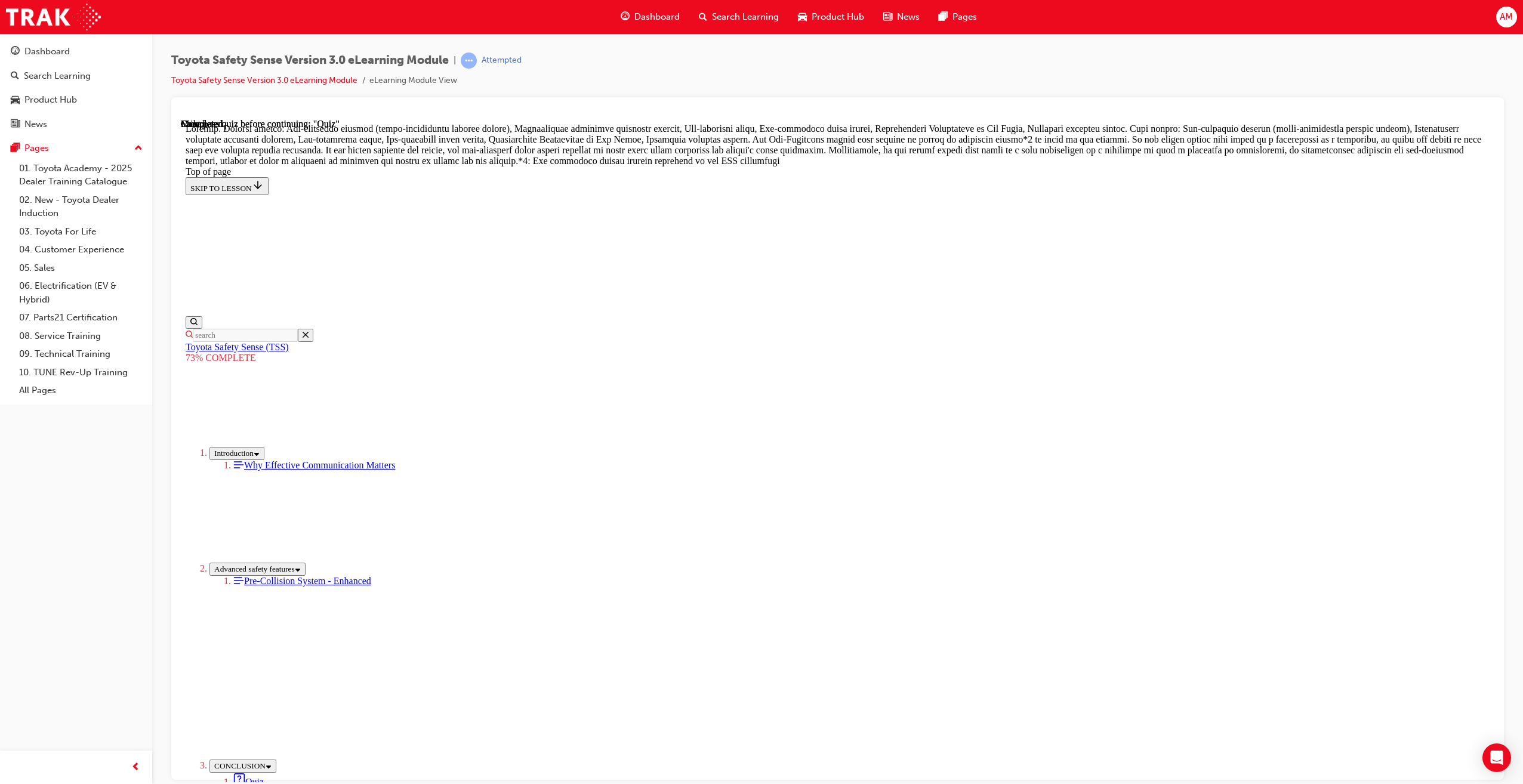
scroll to position [460, 0]
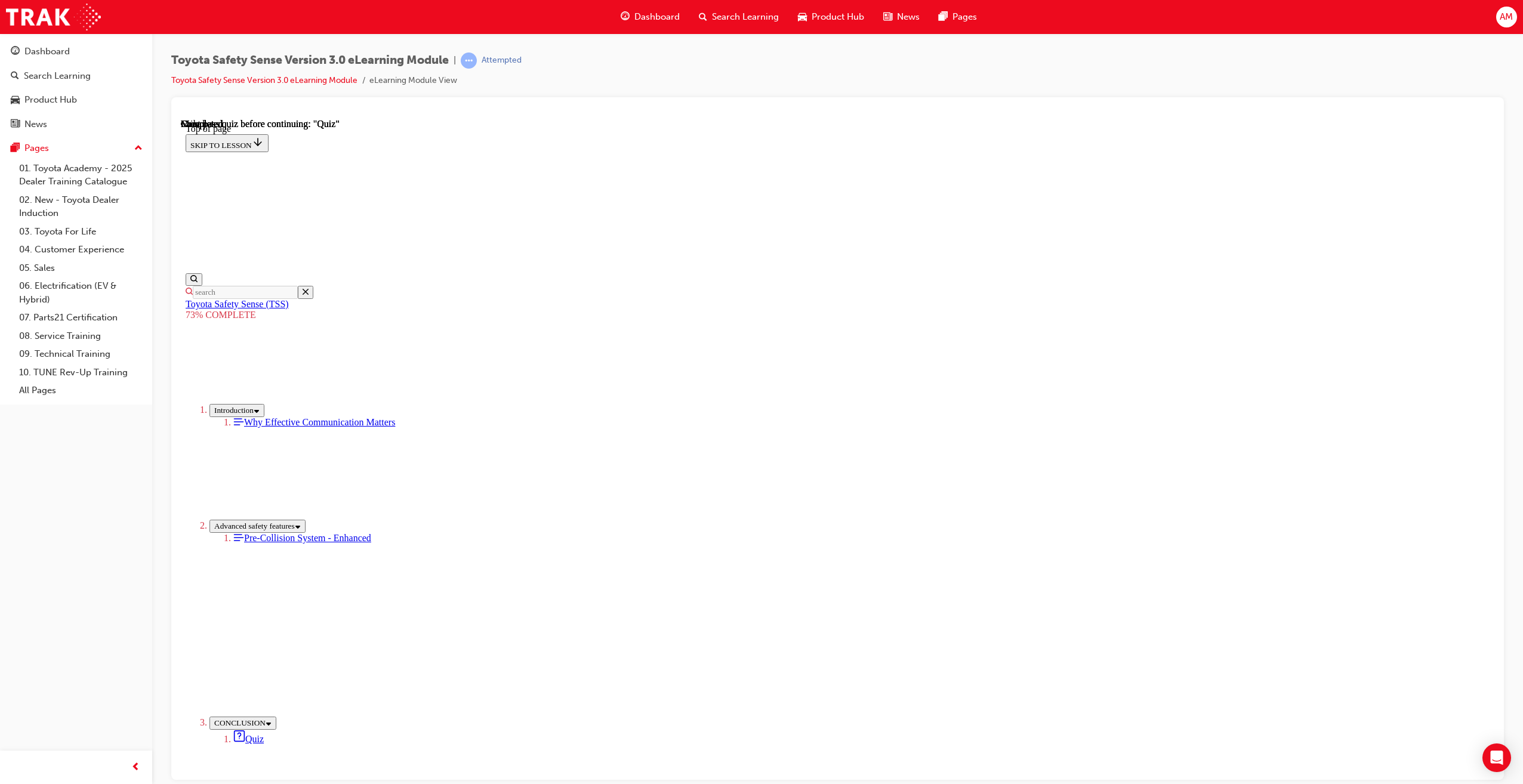
drag, startPoint x: 806, startPoint y: 643, endPoint x: 885, endPoint y: 688, distance: 90.9
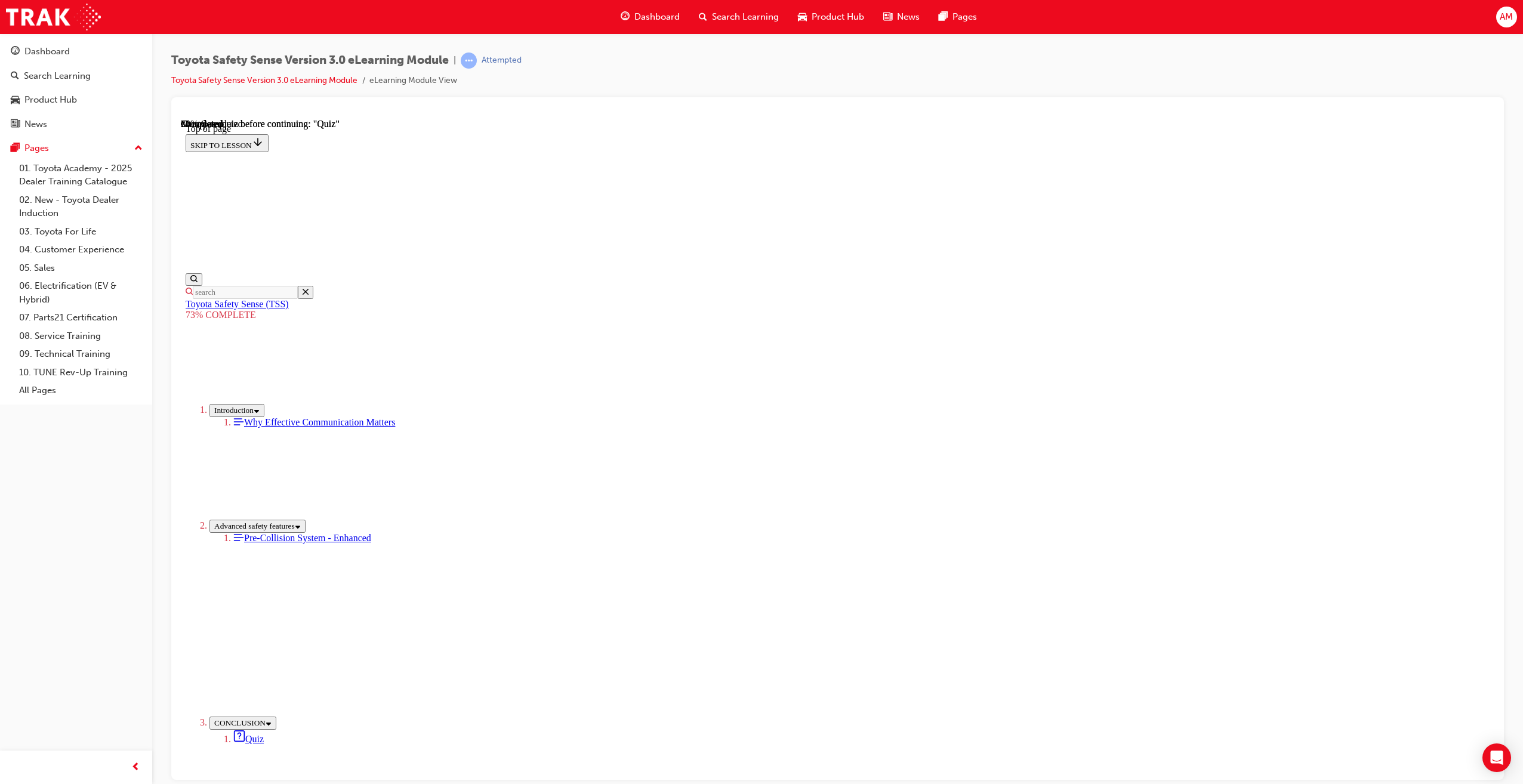
drag, startPoint x: 919, startPoint y: 524, endPoint x: 955, endPoint y: 603, distance: 86.8
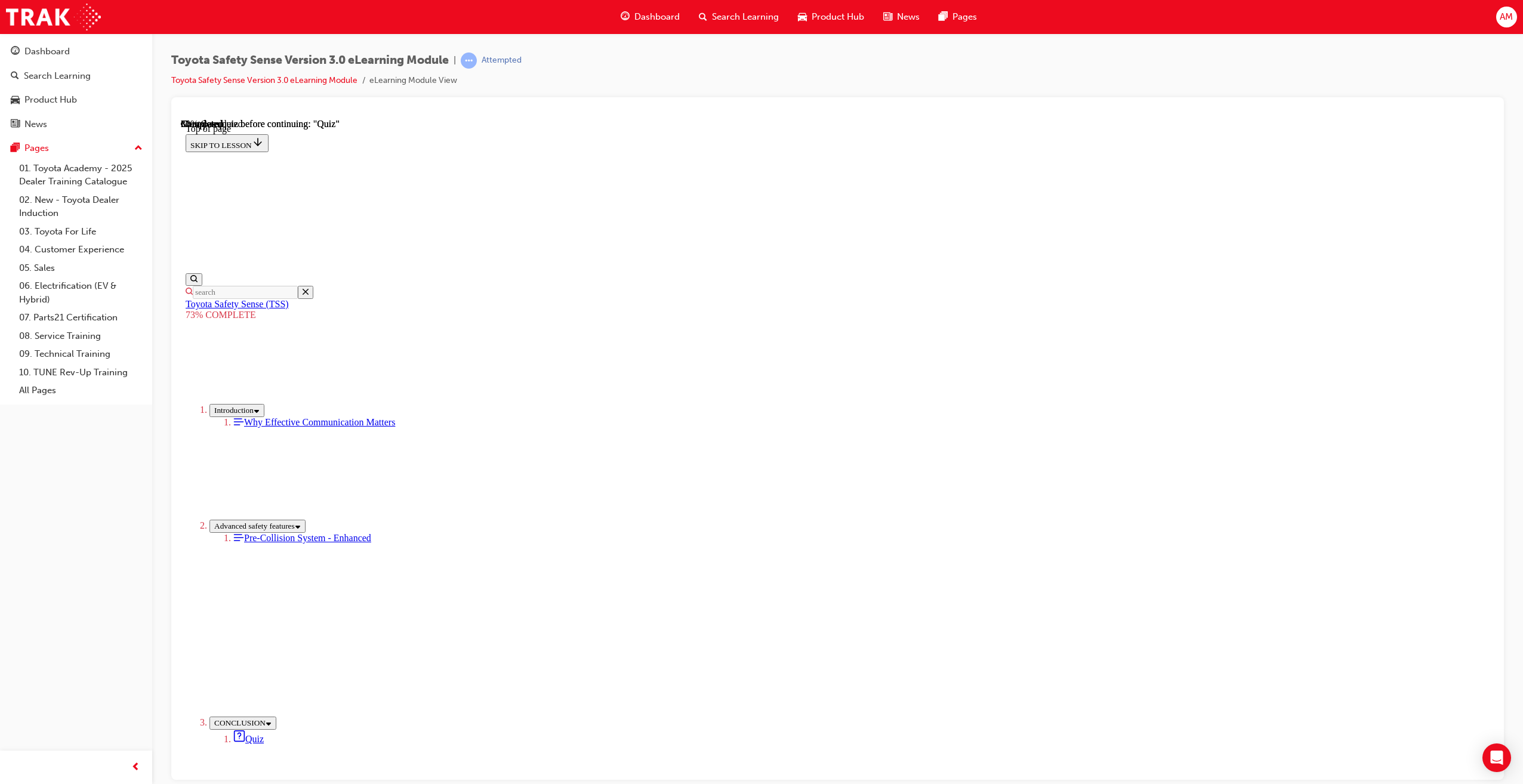
scroll to position [43, 0]
drag, startPoint x: 790, startPoint y: 523, endPoint x: 788, endPoint y: 509, distance: 14.1
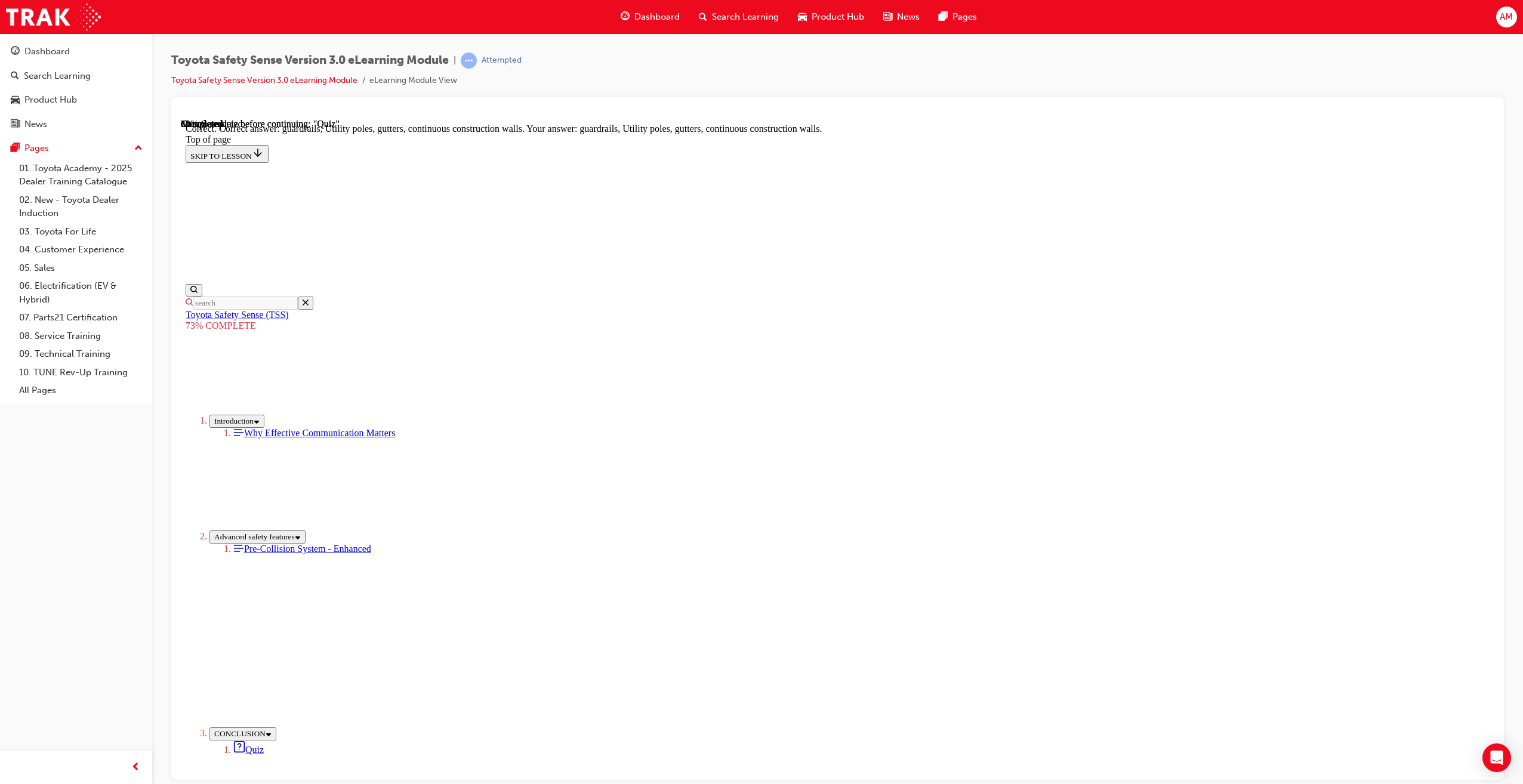
scroll to position [94, 0]
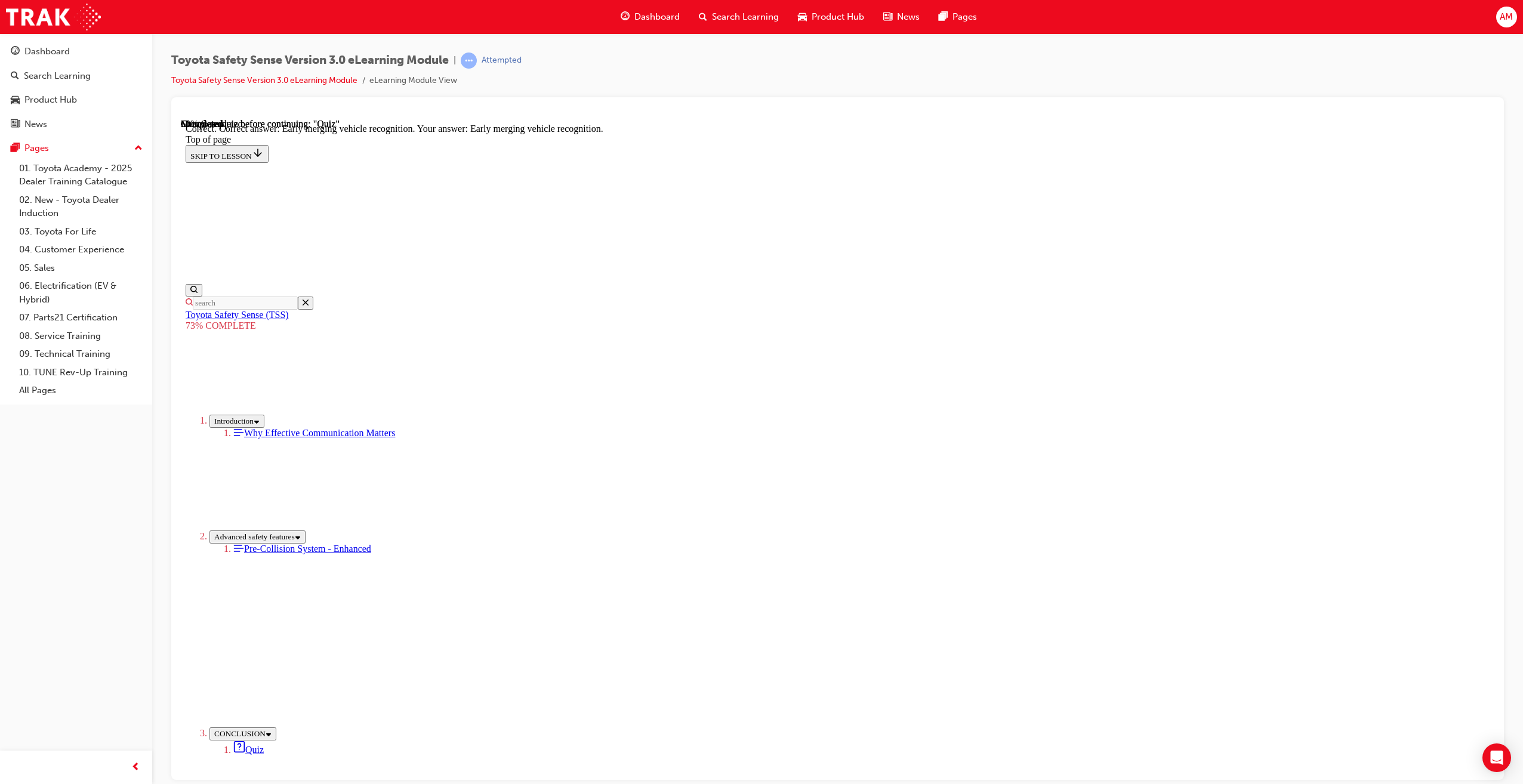
scroll to position [67, 0]
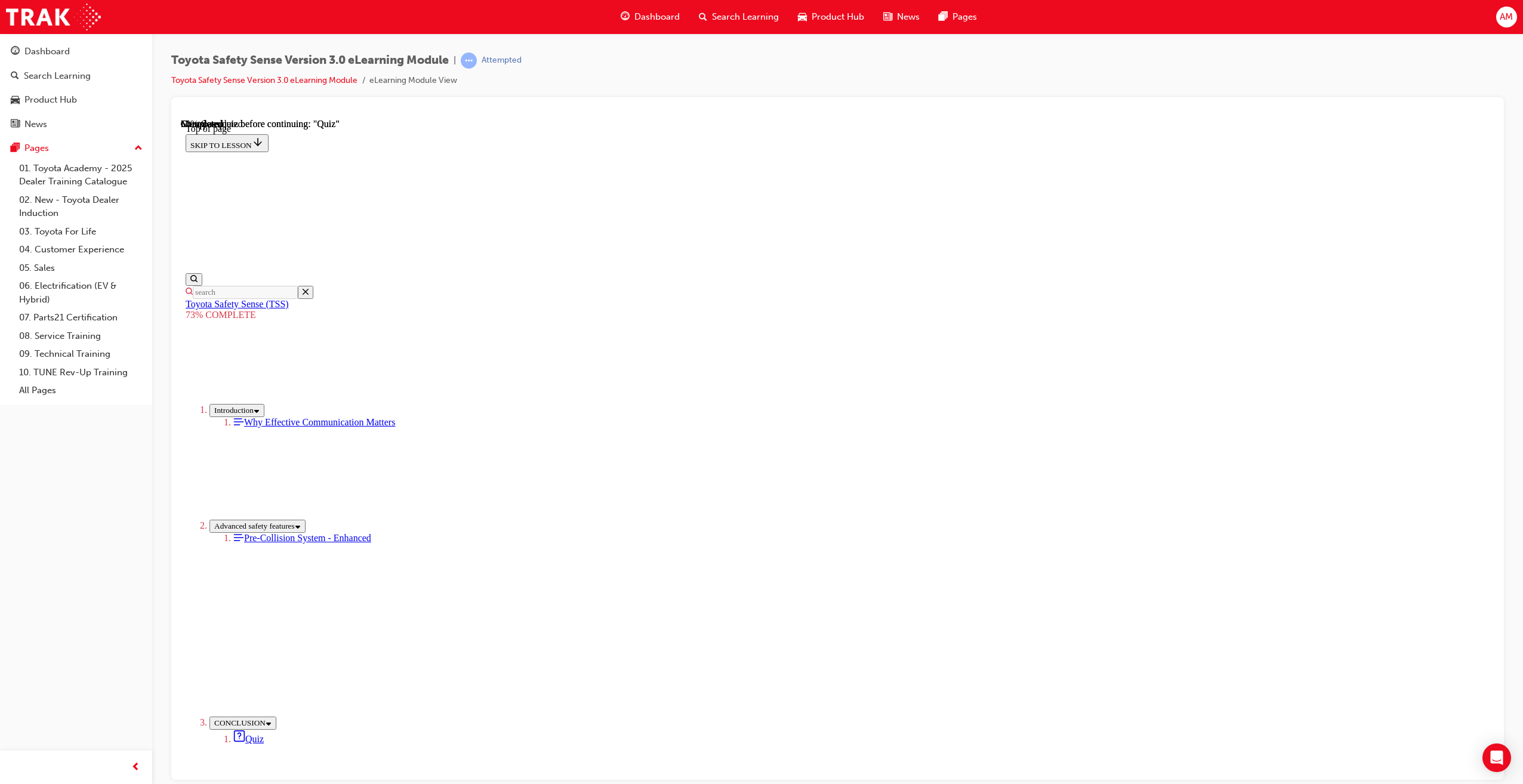
scroll to position [43, 0]
drag, startPoint x: 827, startPoint y: 468, endPoint x: 827, endPoint y: 478, distance: 10.0
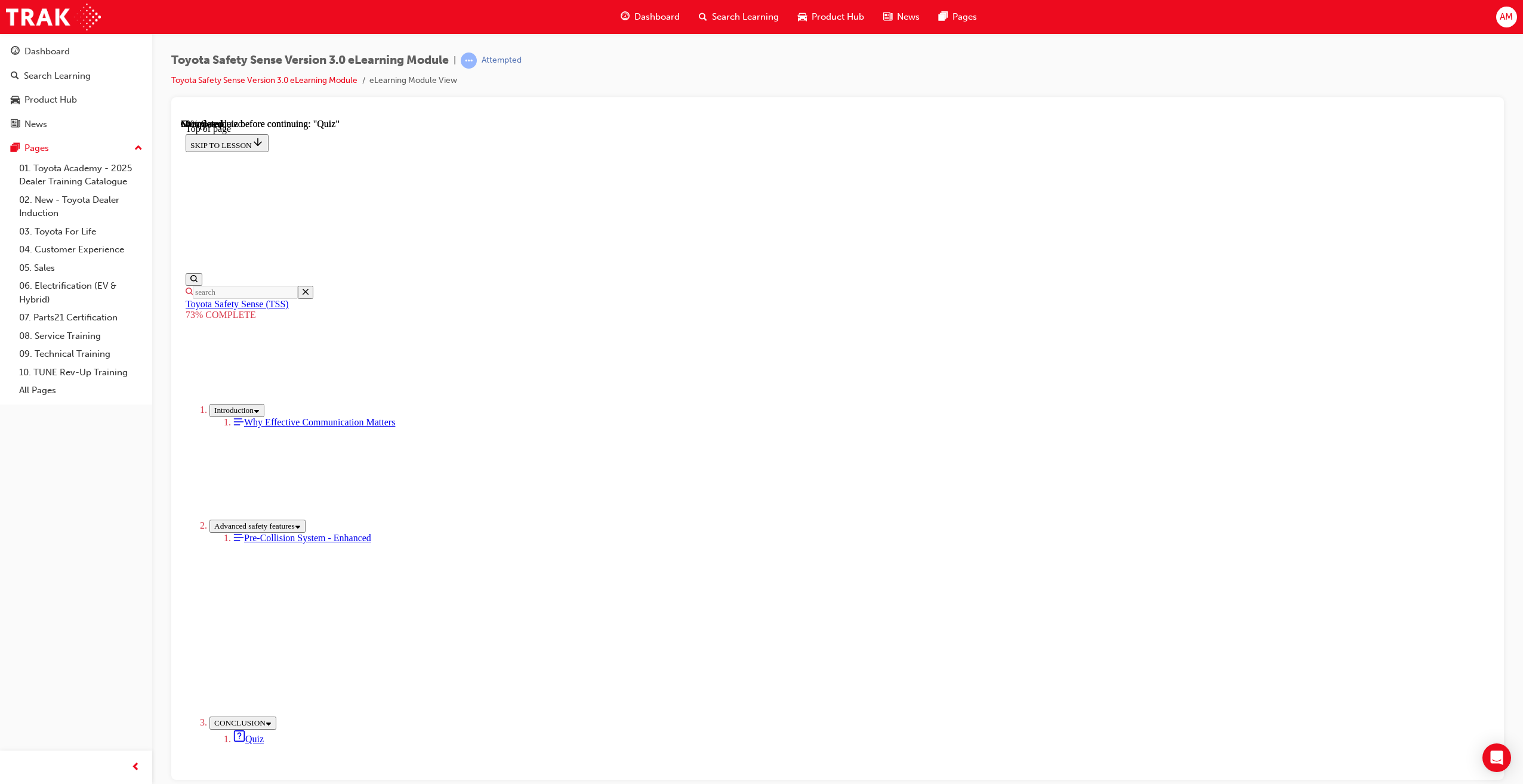
scroll to position [165, 0]
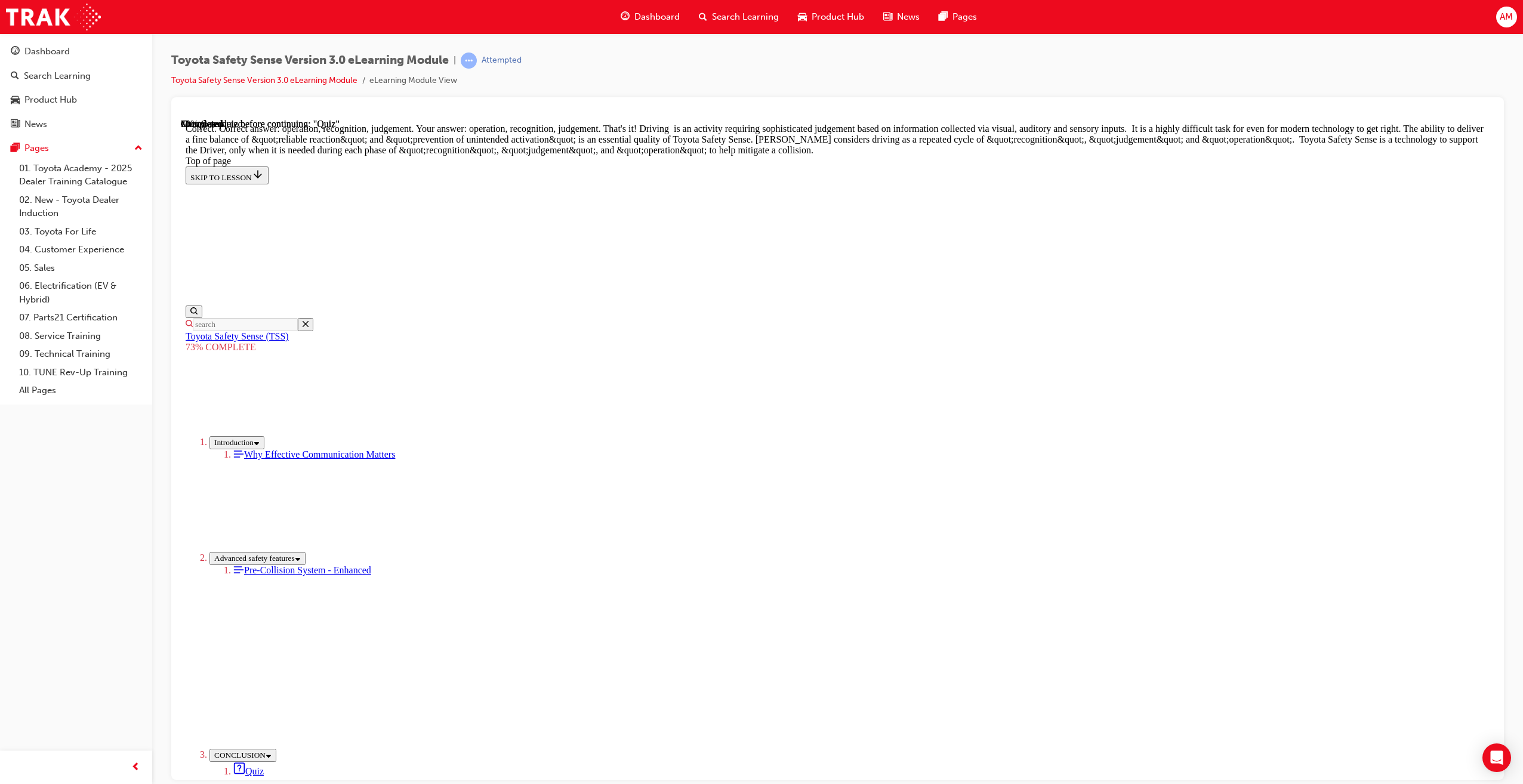
scroll to position [375, 0]
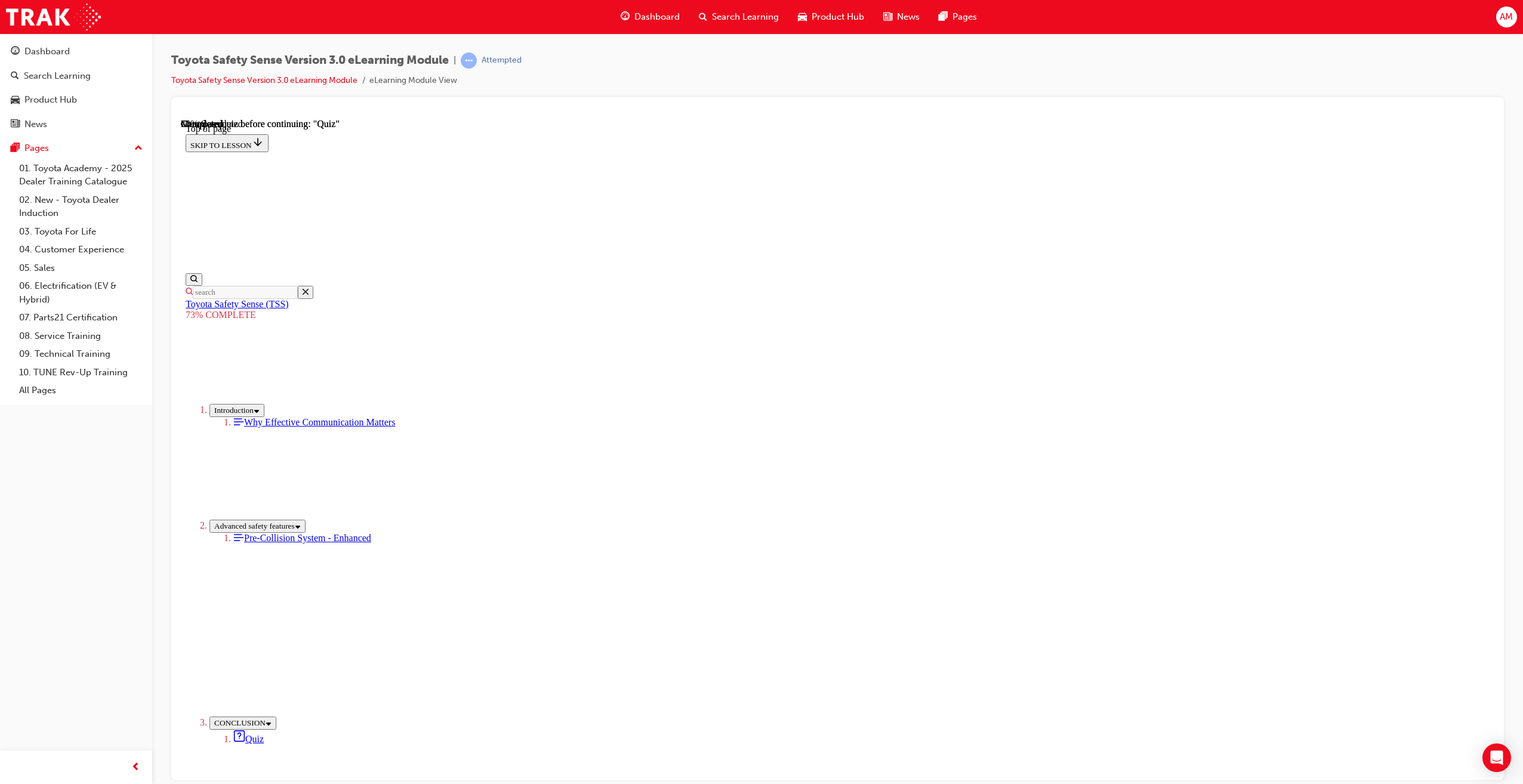
scroll to position [38, 0]
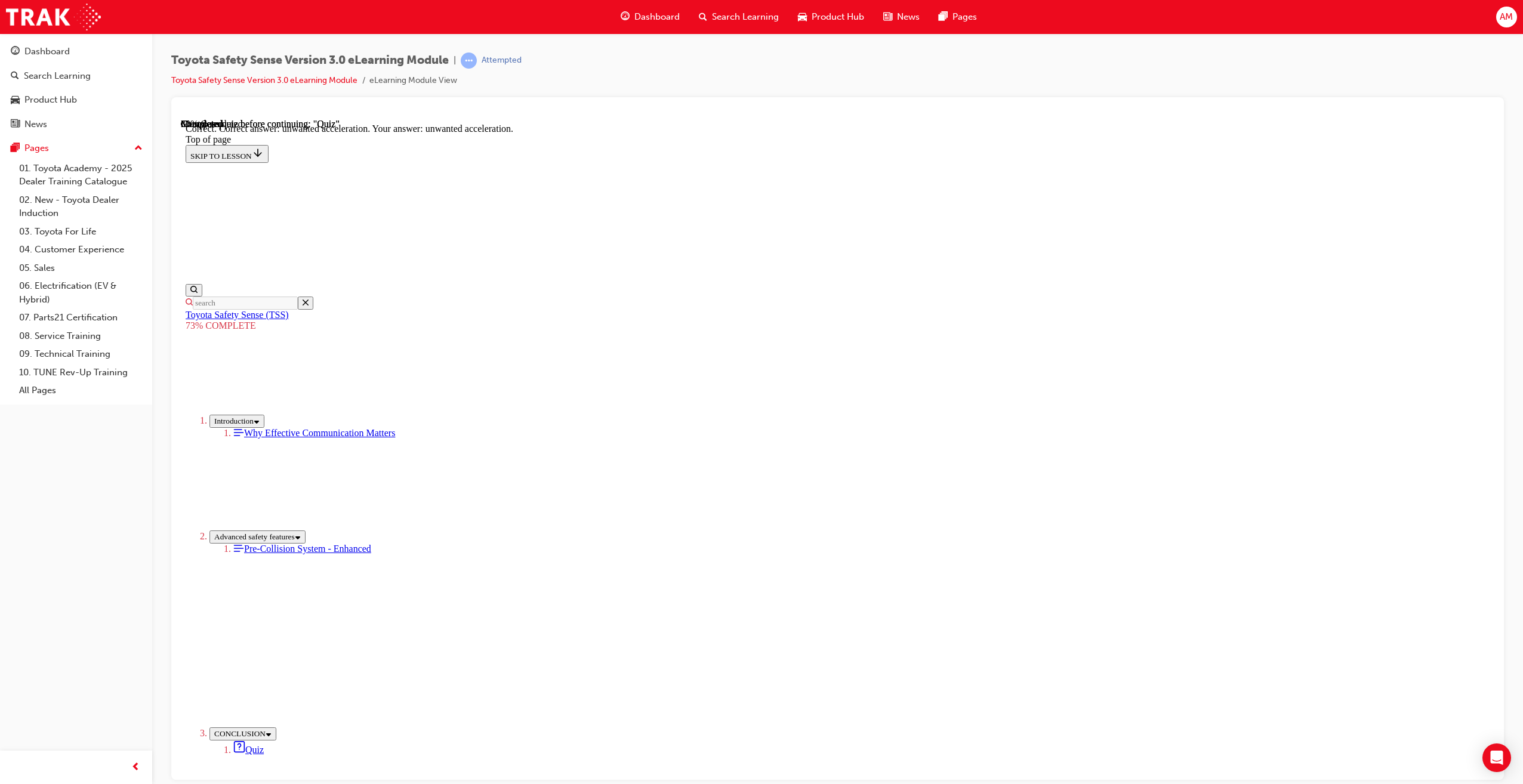
scroll to position [67, 0]
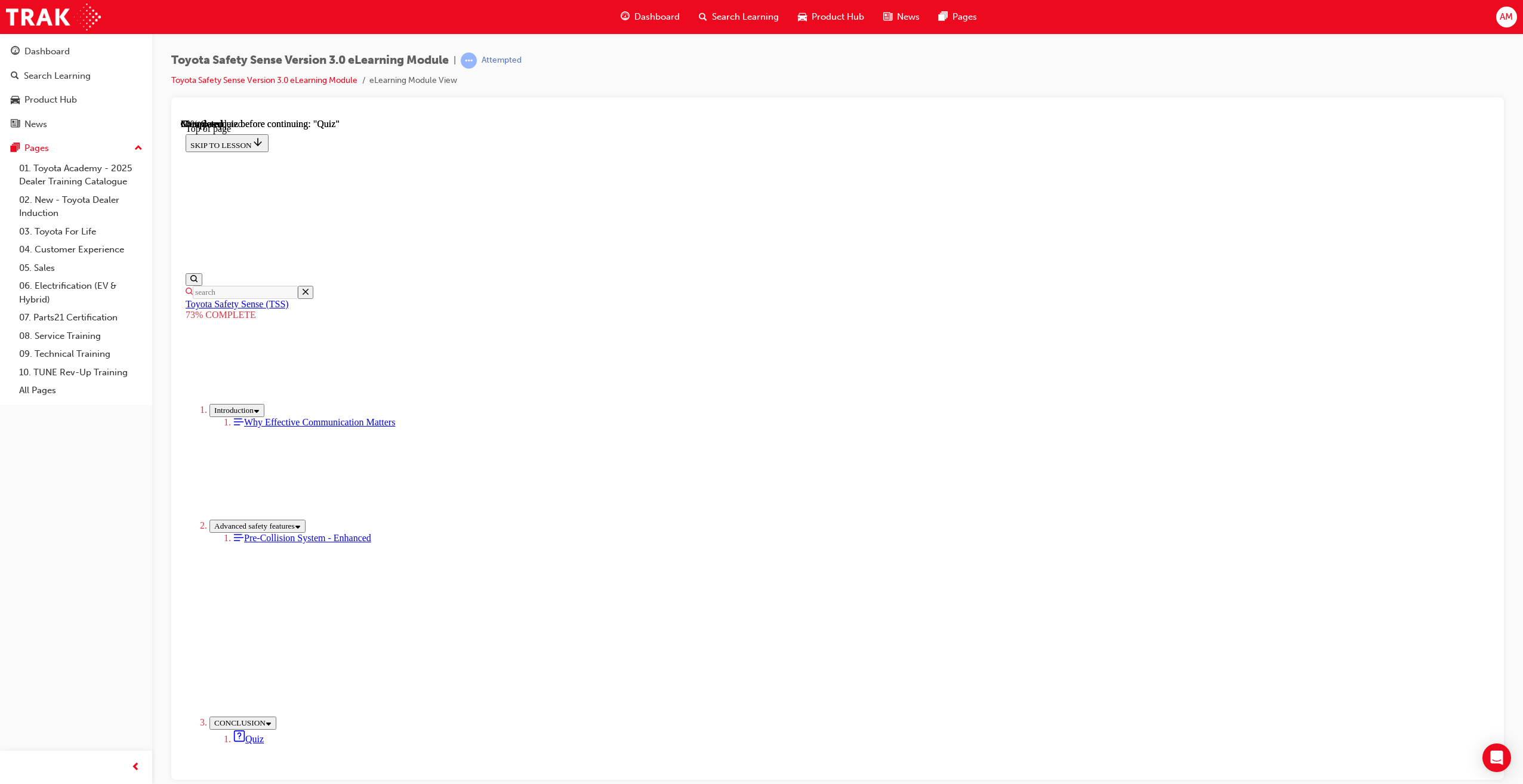
drag, startPoint x: 833, startPoint y: 674, endPoint x: 828, endPoint y: 721, distance: 47.3
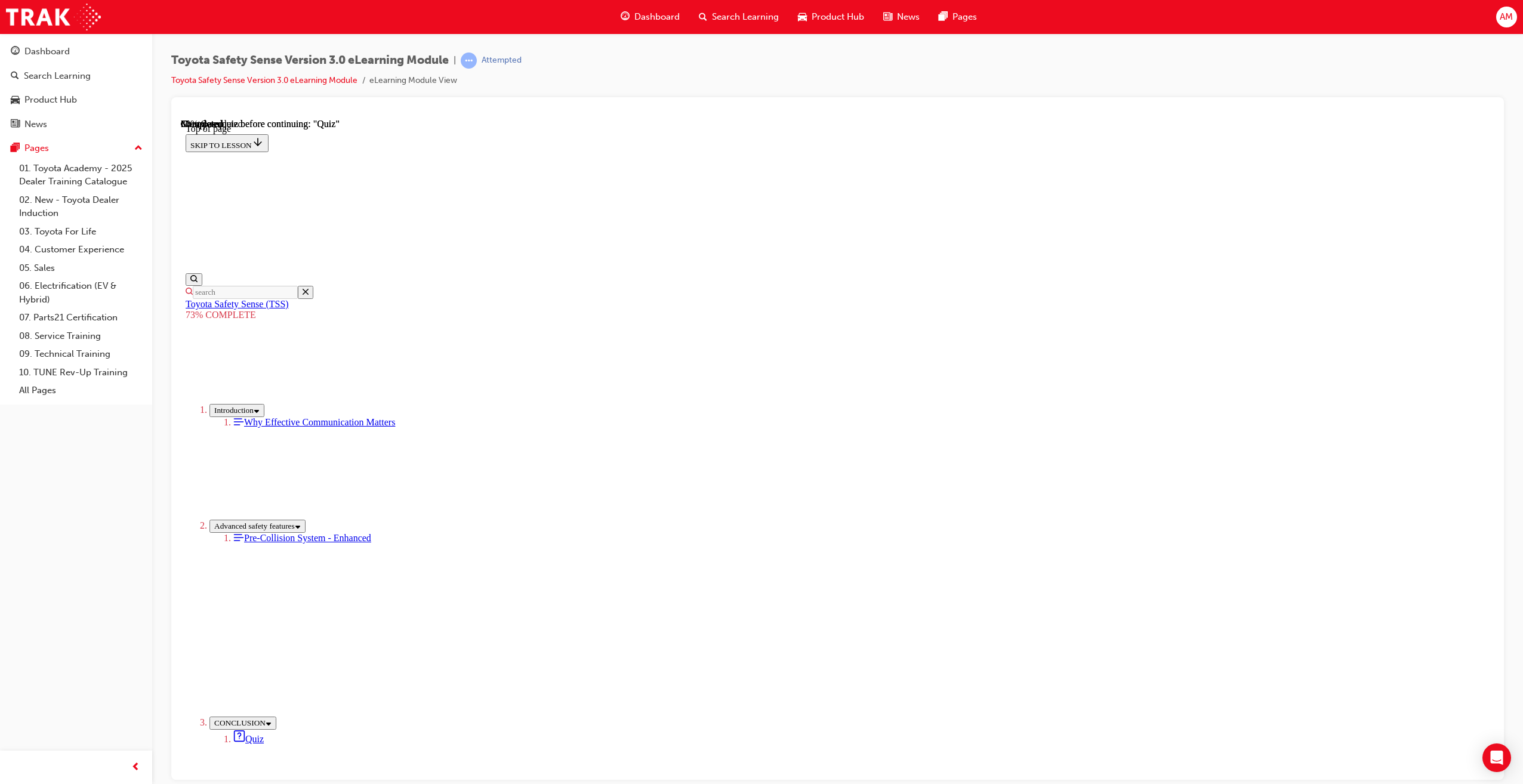
drag, startPoint x: 828, startPoint y: 735, endPoint x: 891, endPoint y: 638, distance: 115.7
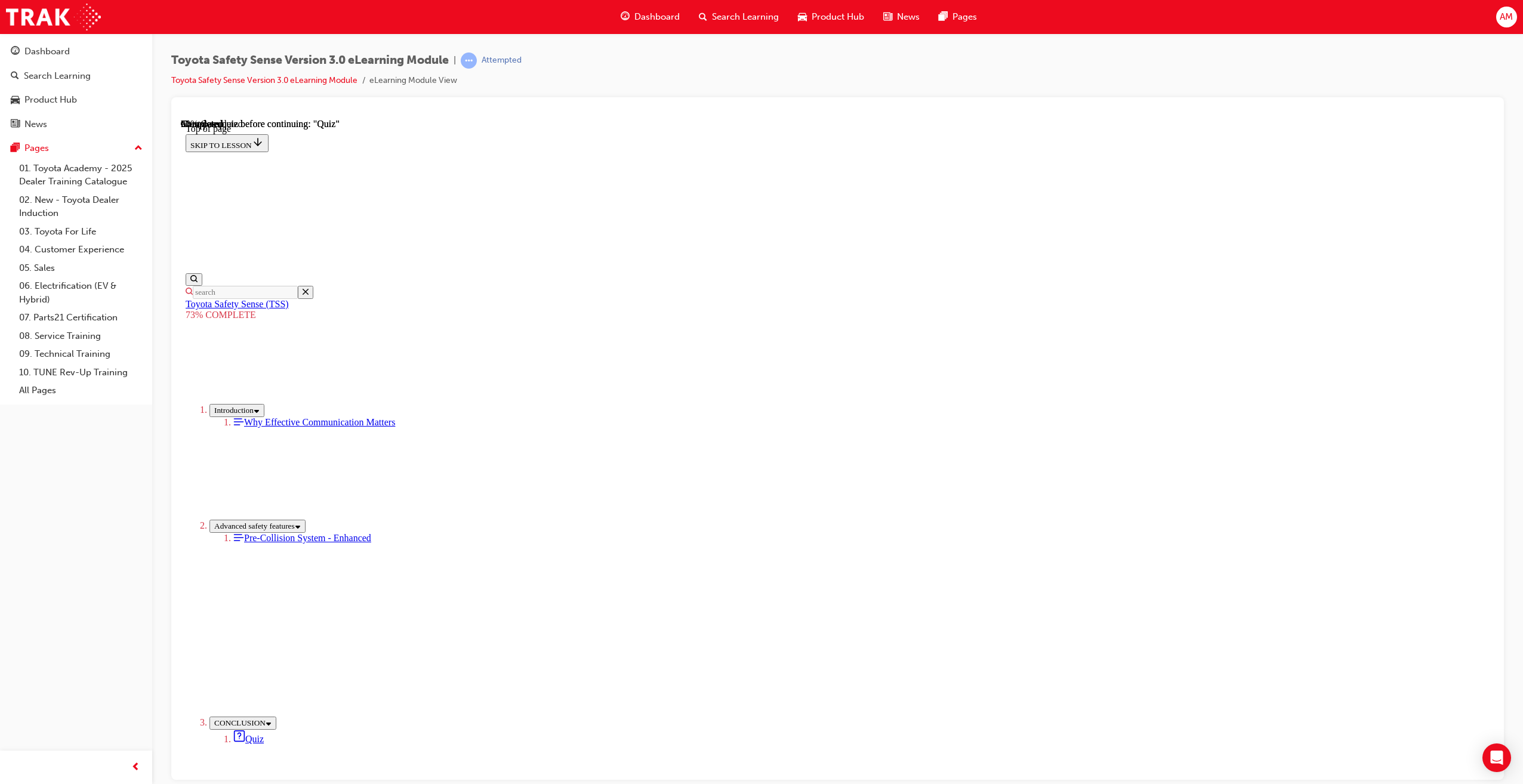
scroll to position [38, 0]
drag, startPoint x: 826, startPoint y: 563, endPoint x: 889, endPoint y: 610, distance: 78.6
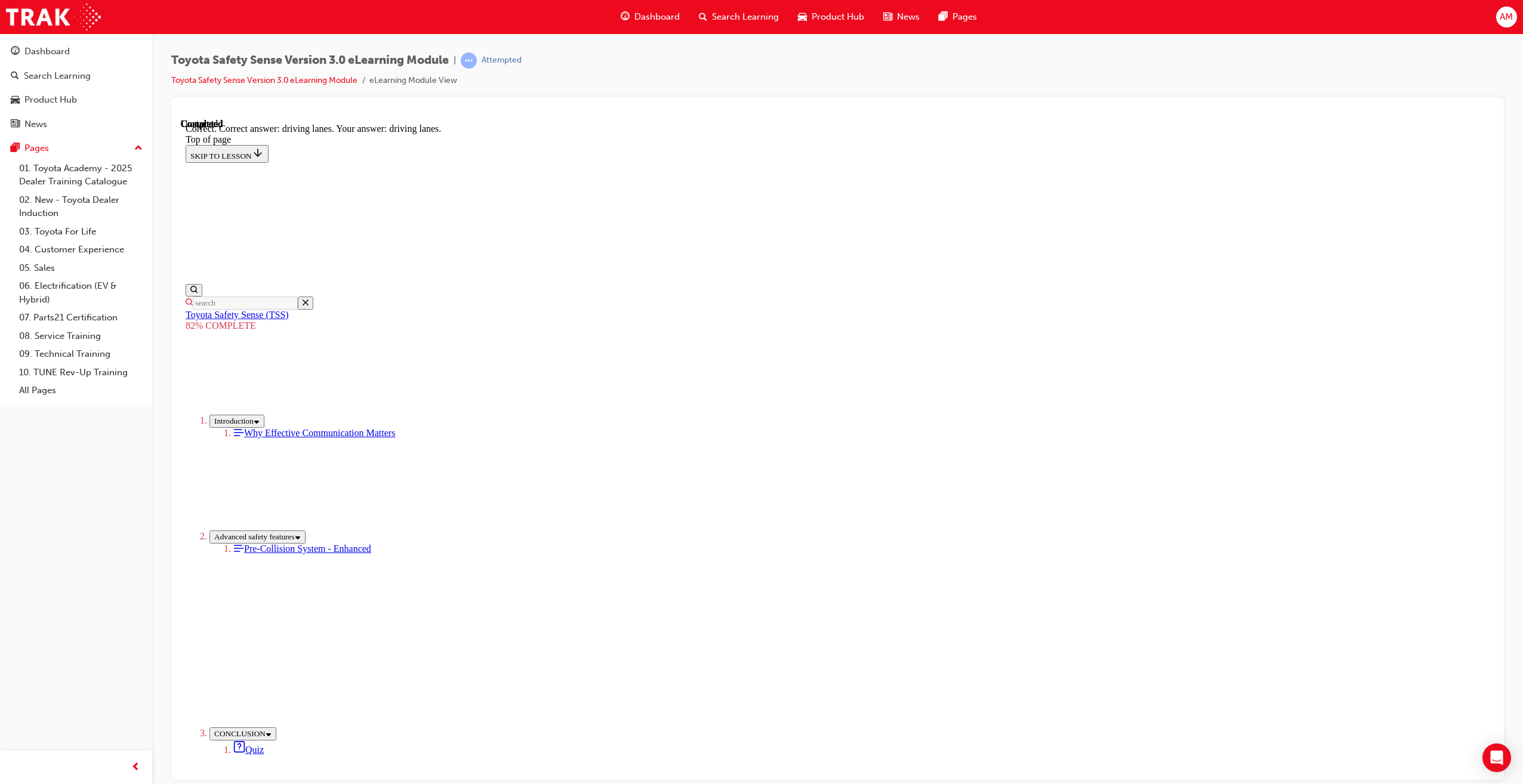
scroll to position [47, 0]
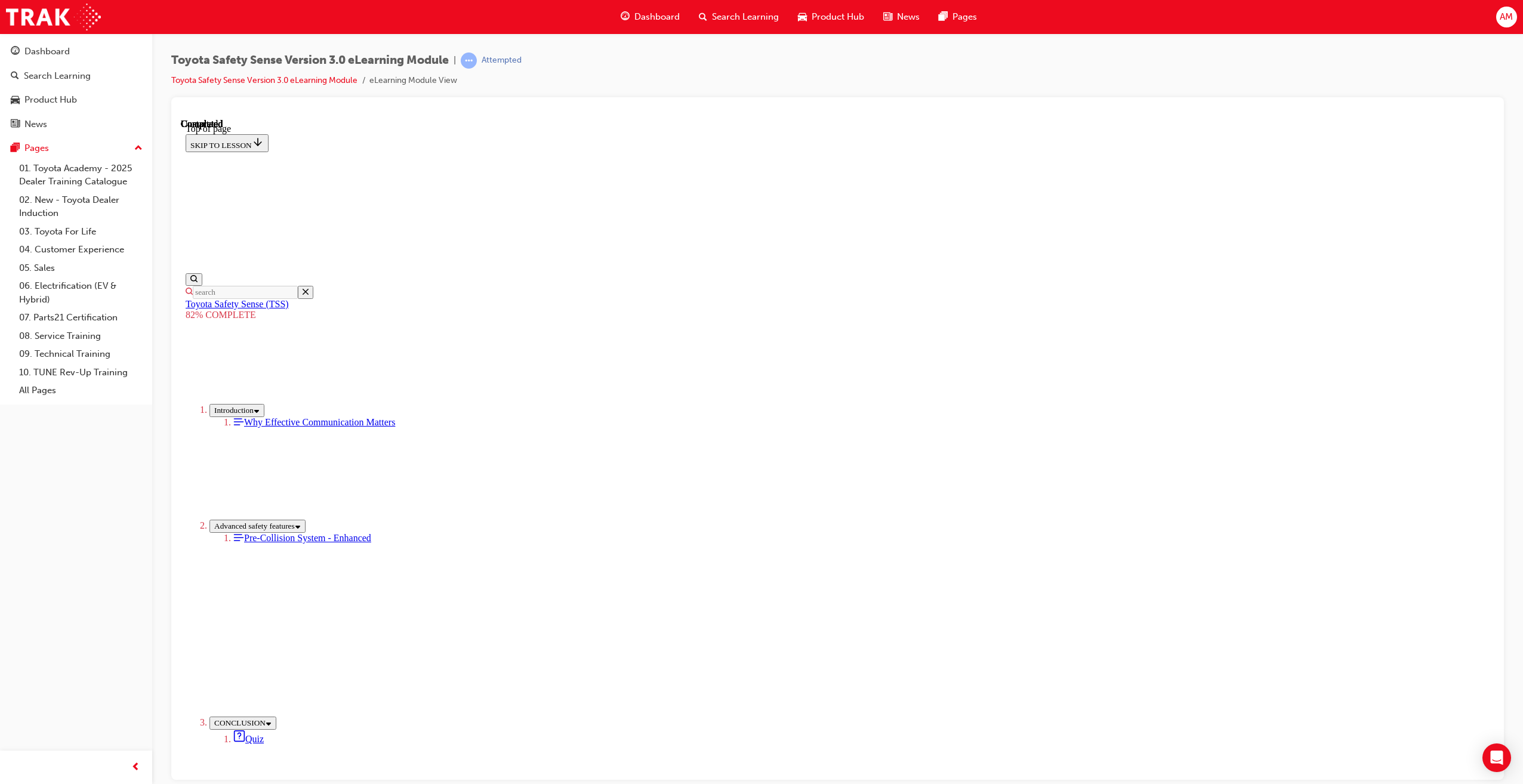
scroll to position [38, 0]
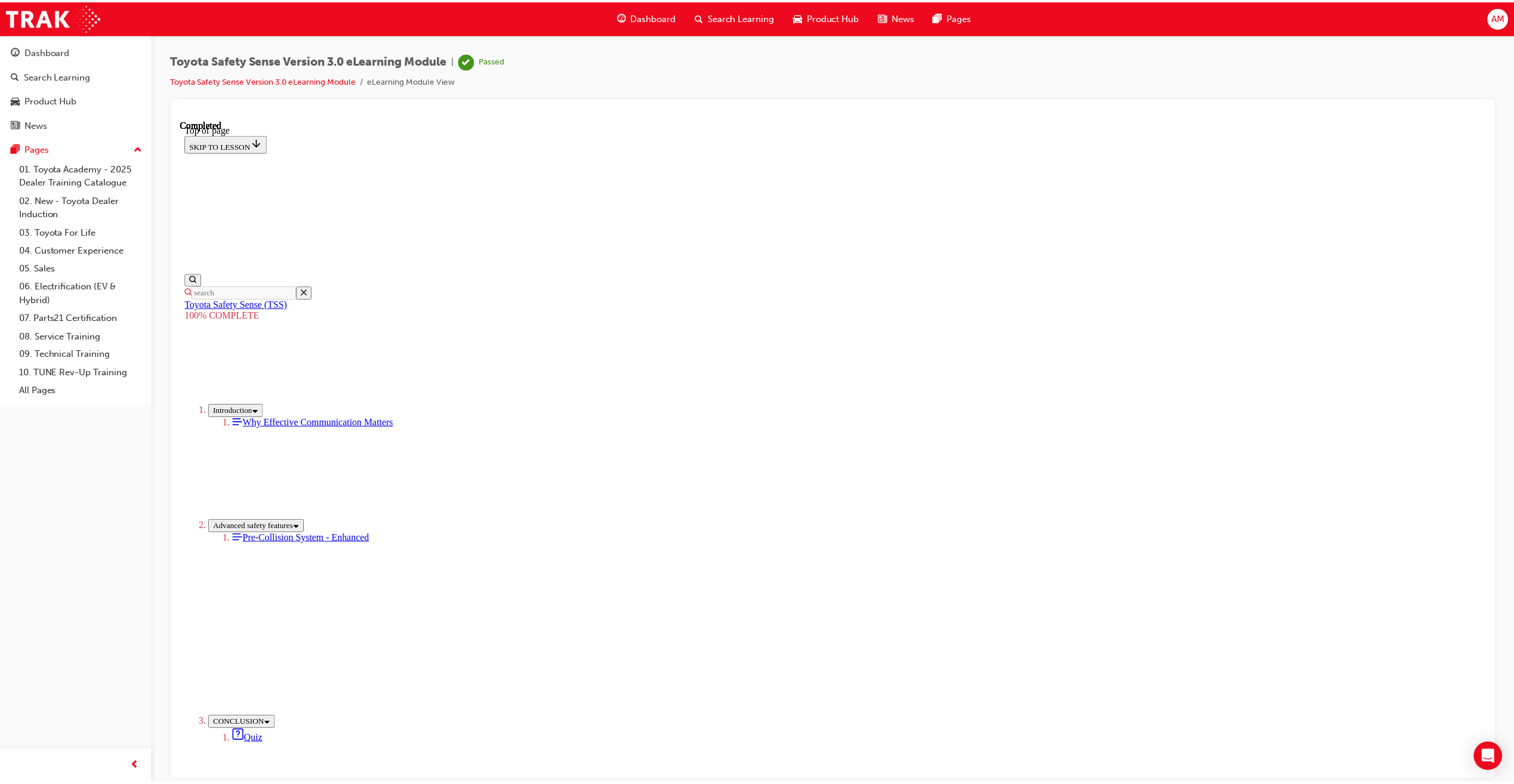
scroll to position [47, 0]
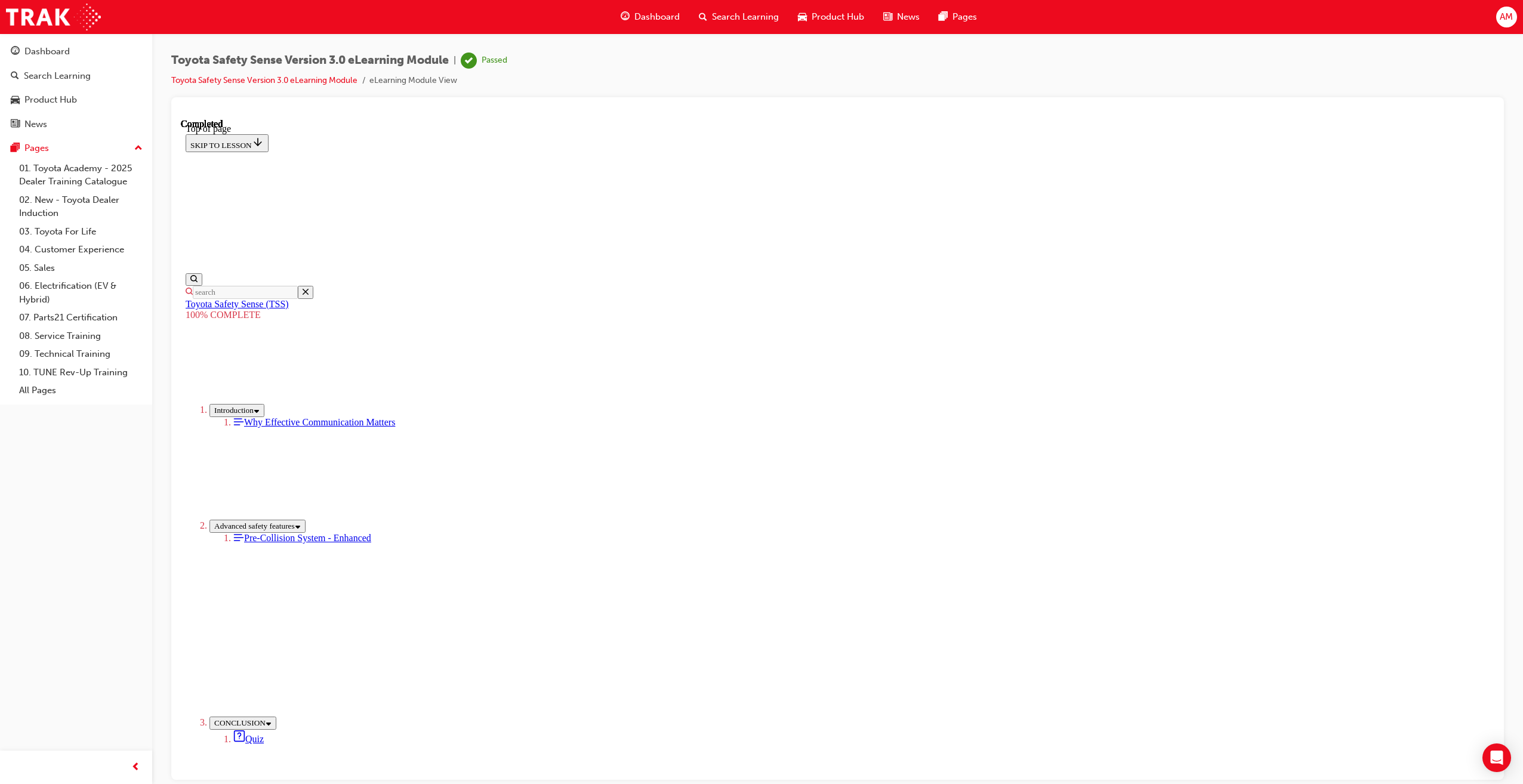
click at [646, 8] on div "Dashboard" at bounding box center [650, 17] width 78 height 25
